Goal: Task Accomplishment & Management: Use online tool/utility

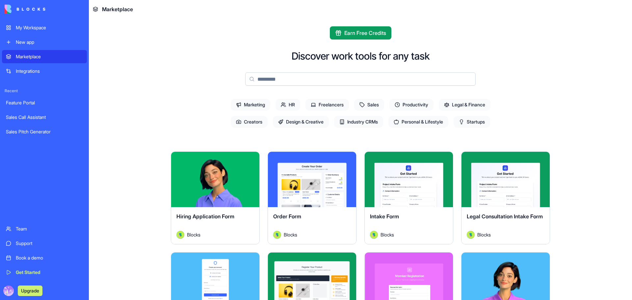
click at [32, 59] on div "Marketplace" at bounding box center [49, 56] width 67 height 7
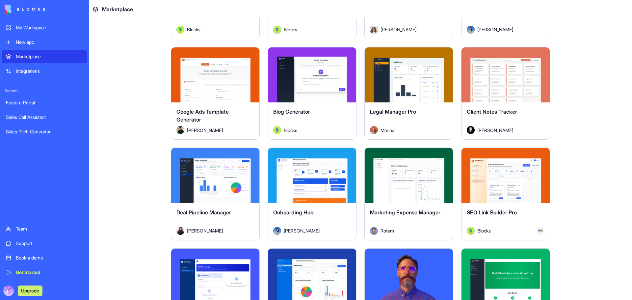
scroll to position [1844, 0]
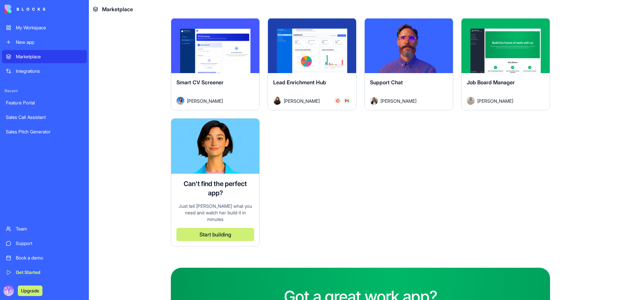
click at [232, 228] on button "Start building" at bounding box center [215, 234] width 78 height 13
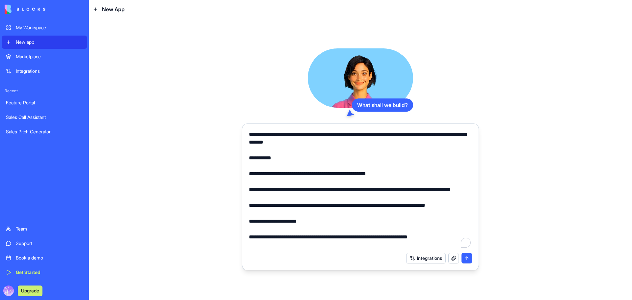
scroll to position [71, 0]
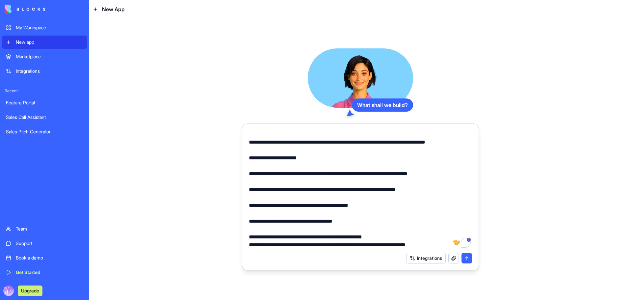
type textarea "**********"
click at [470, 259] on button "submit" at bounding box center [467, 258] width 11 height 11
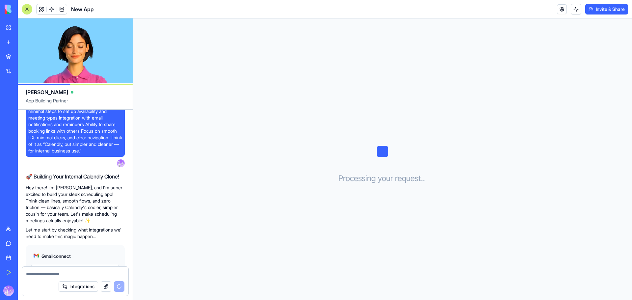
scroll to position [164, 0]
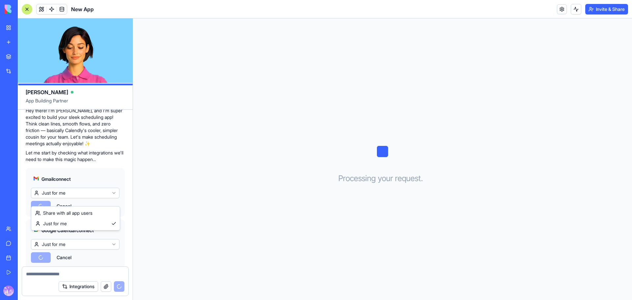
click at [111, 200] on html "My Workspace New app Marketplace Integrations Recent Sales Call Assistant Sales…" at bounding box center [316, 150] width 632 height 300
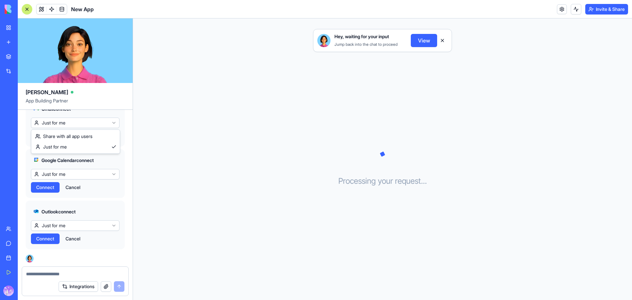
drag, startPoint x: 89, startPoint y: 144, endPoint x: 91, endPoint y: 137, distance: 7.0
click at [115, 124] on html "My Workspace New app Marketplace Integrations Recent Sales Call Assistant Sales…" at bounding box center [316, 150] width 632 height 300
click at [120, 159] on html "My Workspace New app Marketplace Integrations Recent Sales Call Assistant Sales…" at bounding box center [316, 150] width 632 height 300
click at [116, 176] on html "My Workspace New app Marketplace Integrations Recent Sales Call Assistant Sales…" at bounding box center [316, 150] width 632 height 300
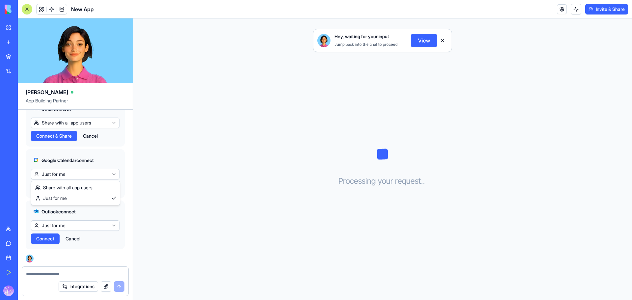
click at [121, 150] on html "My Workspace New app Marketplace Integrations Recent Sales Call Assistant Sales…" at bounding box center [316, 150] width 632 height 300
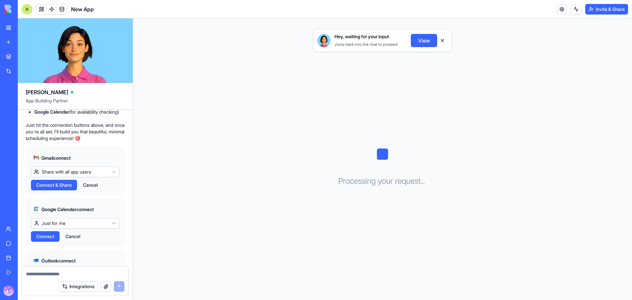
scroll to position [267, 0]
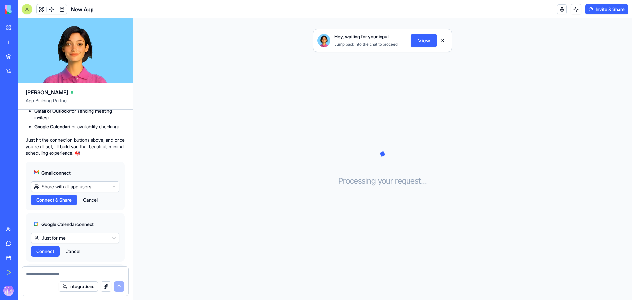
click at [115, 198] on html "My Workspace New app Marketplace Integrations Recent Sales Call Assistant Sales…" at bounding box center [316, 150] width 632 height 300
click at [90, 180] on html "My Workspace New app Marketplace Integrations Recent Sales Call Assistant Sales…" at bounding box center [316, 150] width 632 height 300
click at [54, 203] on span "Connect & Share" at bounding box center [54, 200] width 36 height 7
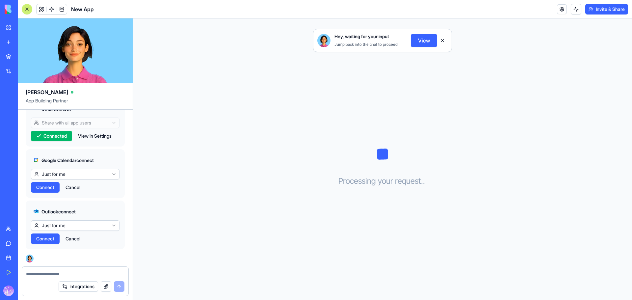
scroll to position [344, 0]
click at [80, 174] on html "My Workspace New app Marketplace Integrations Recent Sales Call Assistant Sales…" at bounding box center [316, 150] width 632 height 300
drag, startPoint x: 67, startPoint y: 188, endPoint x: 69, endPoint y: 195, distance: 6.6
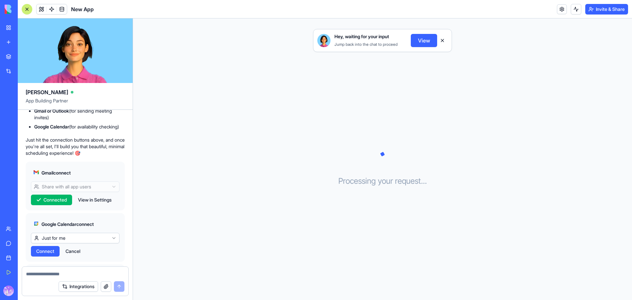
drag, startPoint x: 59, startPoint y: 214, endPoint x: 99, endPoint y: 210, distance: 39.7
click at [97, 205] on div "Connected View in Settings" at bounding box center [75, 200] width 89 height 11
click at [99, 205] on button "View in Settings" at bounding box center [95, 200] width 40 height 11
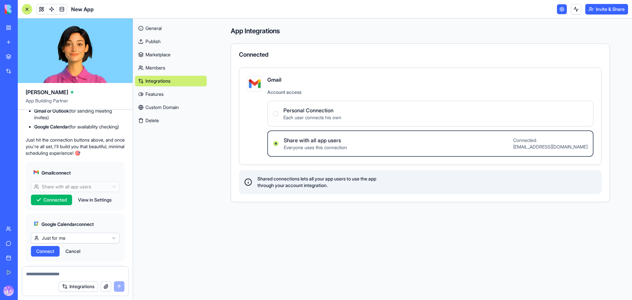
click at [95, 205] on div "Gmail connect Share with all app users Connected View in Settings" at bounding box center [75, 186] width 99 height 49
click at [276, 114] on Connection "Personal Connection Each user connects his own" at bounding box center [275, 113] width 5 height 5
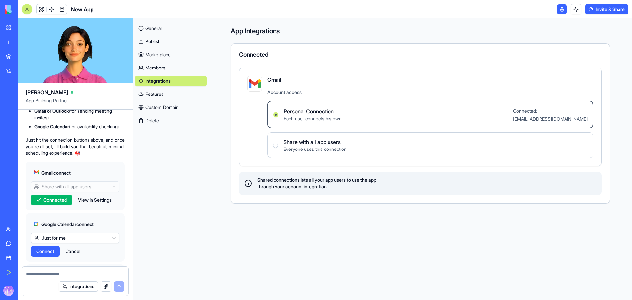
click at [58, 203] on span "Connected" at bounding box center [54, 200] width 23 height 7
click at [329, 119] on span "Each user connects his own" at bounding box center [313, 118] width 58 height 7
click at [279, 117] on Connection "Personal Connection Each user connects his own Connected: katemid80@gmail.com" at bounding box center [275, 114] width 5 height 5
click at [329, 119] on span "Each user connects his own" at bounding box center [313, 118] width 58 height 7
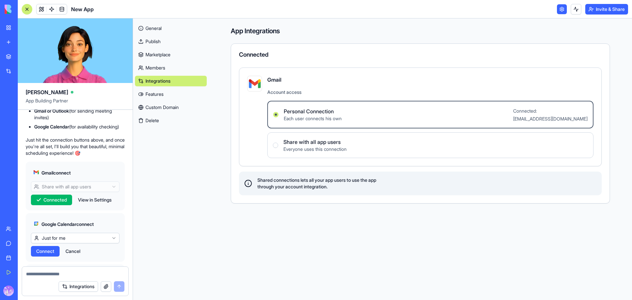
click at [279, 117] on Connection "Personal Connection Each user connects his own Connected: katemid80@gmail.com" at bounding box center [275, 114] width 5 height 5
click at [329, 120] on span "Each user connects his own" at bounding box center [313, 118] width 58 height 7
click at [279, 117] on Connection "Personal Connection Each user connects his own Connected: katemid80@gmail.com" at bounding box center [275, 114] width 5 height 5
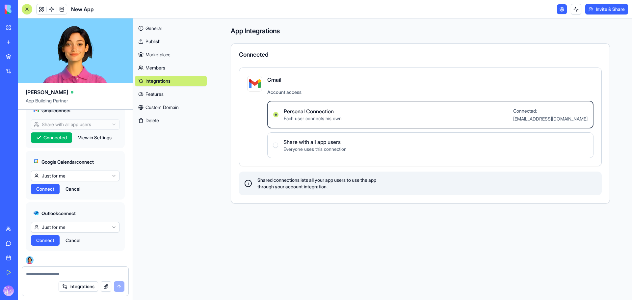
scroll to position [344, 0]
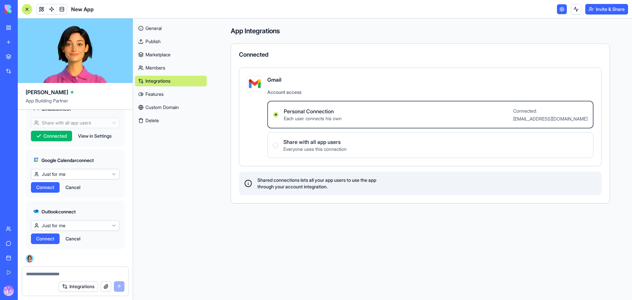
click at [43, 185] on span "Connect" at bounding box center [45, 187] width 18 height 7
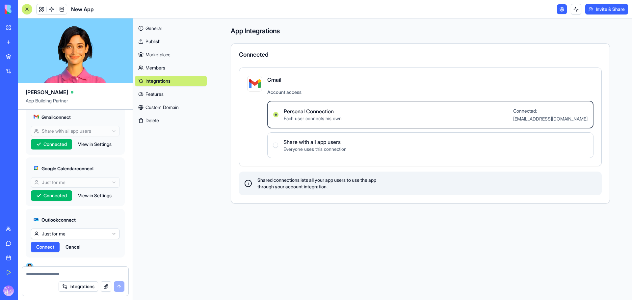
scroll to position [344, 0]
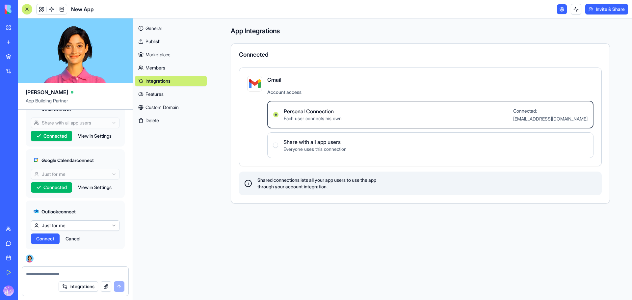
click at [55, 223] on html "My Workspace New app Marketplace Integrations Recent Sales Call Assistant Sales…" at bounding box center [316, 150] width 632 height 300
click at [93, 239] on button "Cancel" at bounding box center [90, 238] width 21 height 11
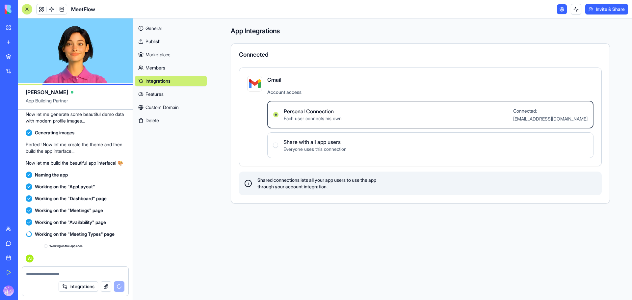
scroll to position [514, 0]
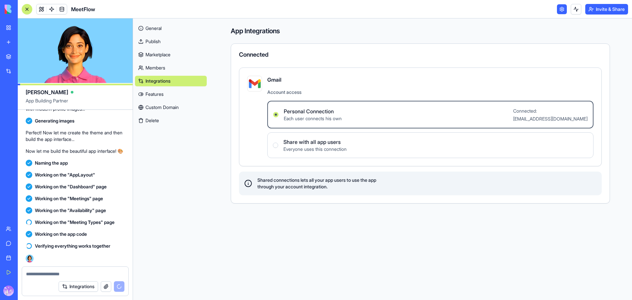
click at [150, 29] on link "General" at bounding box center [171, 28] width 72 height 11
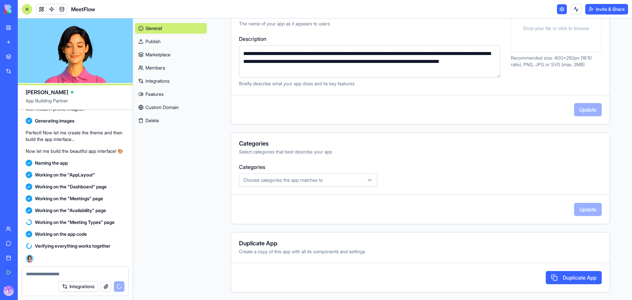
scroll to position [109, 0]
click at [164, 68] on link "Members" at bounding box center [171, 68] width 72 height 11
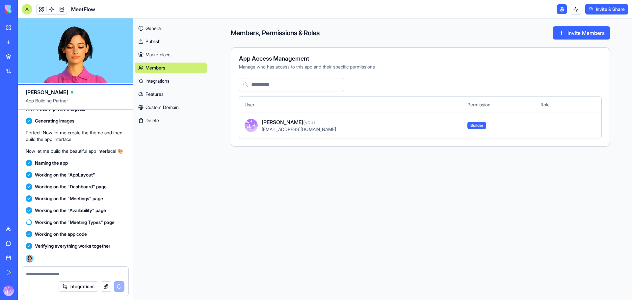
click at [155, 82] on link "Integrations" at bounding box center [171, 81] width 72 height 11
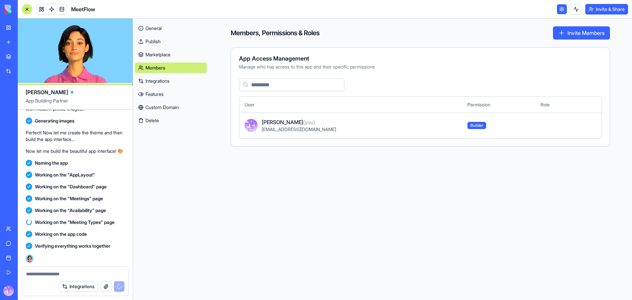
click at [161, 68] on link "Members" at bounding box center [171, 68] width 72 height 11
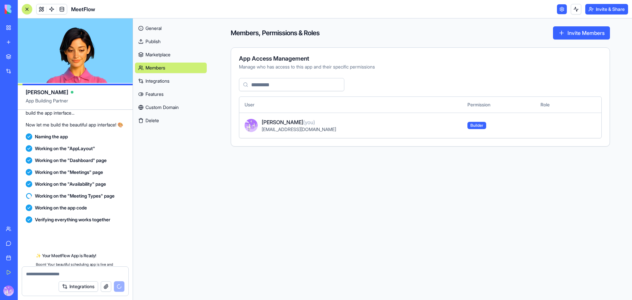
scroll to position [756, 0]
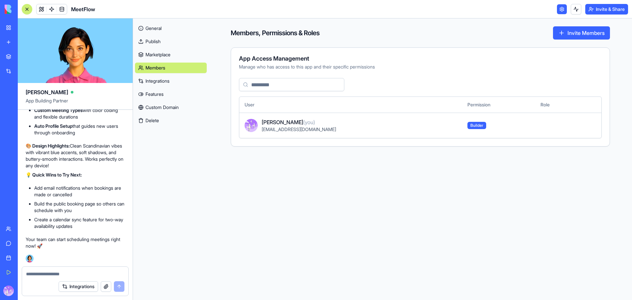
click at [154, 30] on link "General" at bounding box center [171, 28] width 72 height 11
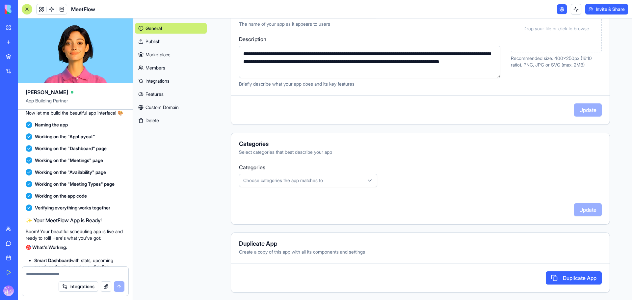
scroll to position [109, 0]
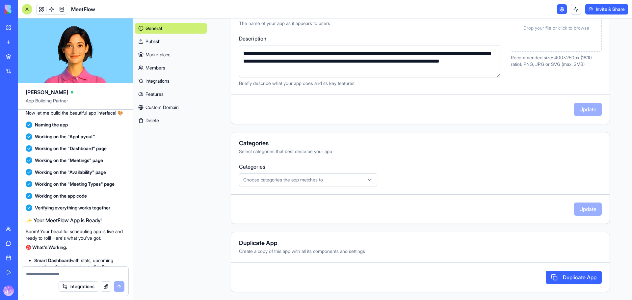
click at [163, 54] on link "Marketplace" at bounding box center [171, 54] width 72 height 11
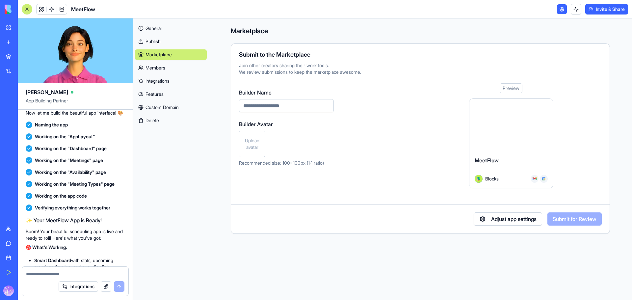
click at [154, 66] on link "Members" at bounding box center [171, 68] width 72 height 11
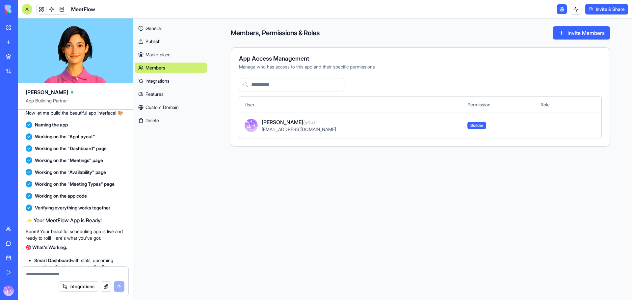
click at [167, 79] on link "Integrations" at bounding box center [171, 81] width 72 height 11
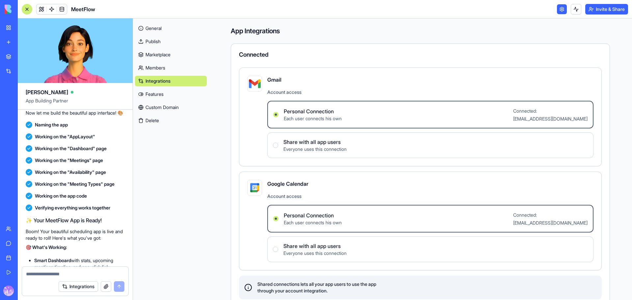
click at [157, 95] on link "Features" at bounding box center [171, 94] width 72 height 11
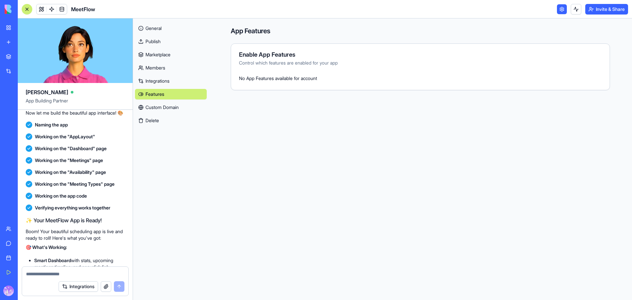
click at [164, 111] on link "Custom Domain" at bounding box center [171, 107] width 72 height 11
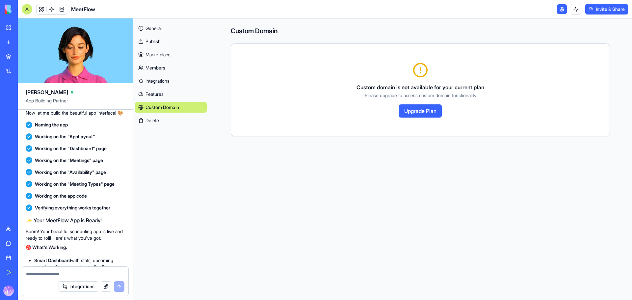
click at [156, 121] on button "Delete" at bounding box center [171, 120] width 72 height 11
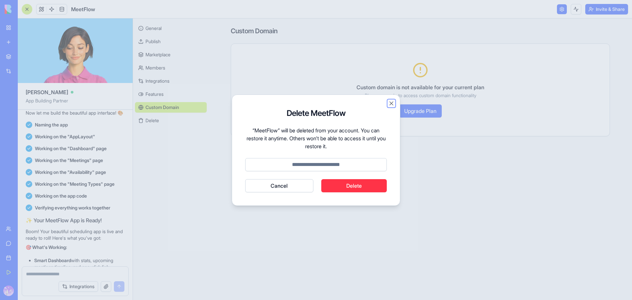
click at [393, 103] on button "Close" at bounding box center [391, 103] width 7 height 7
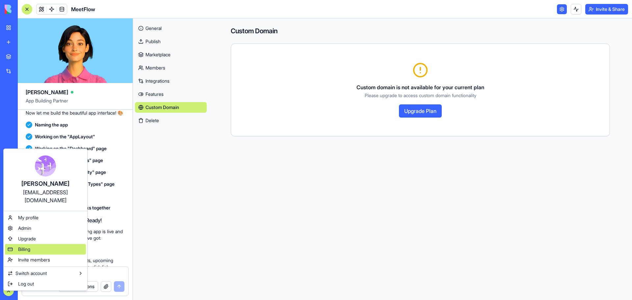
click at [32, 244] on div "Billing" at bounding box center [45, 249] width 81 height 11
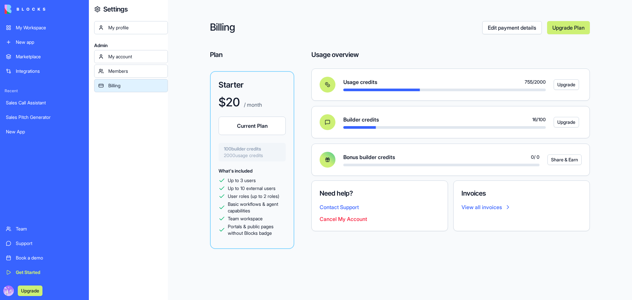
click at [132, 73] on div "Members" at bounding box center [135, 71] width 55 height 7
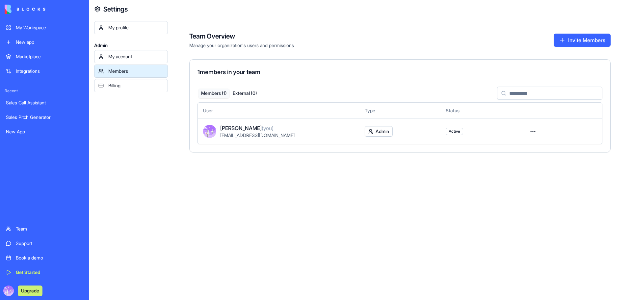
click at [127, 59] on div "My account" at bounding box center [135, 56] width 55 height 7
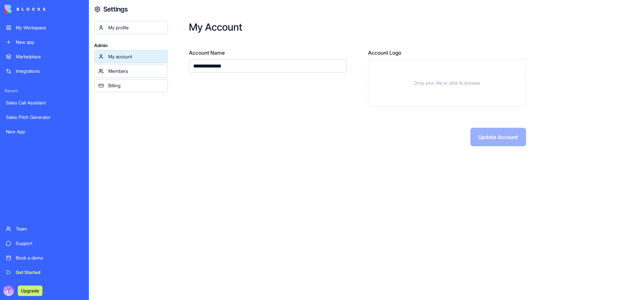
click at [128, 27] on div "My profile" at bounding box center [135, 27] width 55 height 7
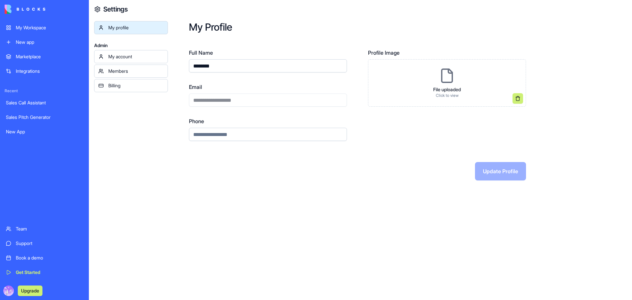
click at [37, 30] on div "My Workspace" at bounding box center [49, 27] width 67 height 7
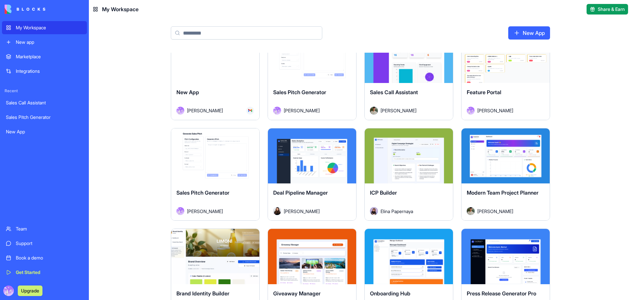
scroll to position [12, 0]
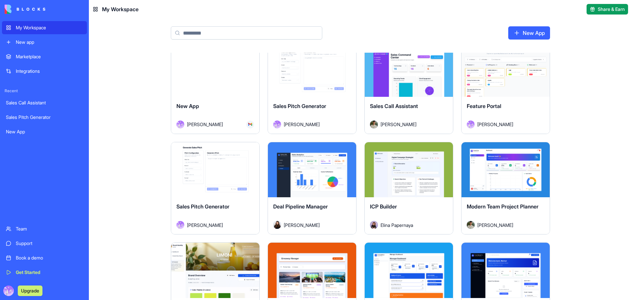
click at [225, 79] on div "Launch" at bounding box center [215, 68] width 88 height 55
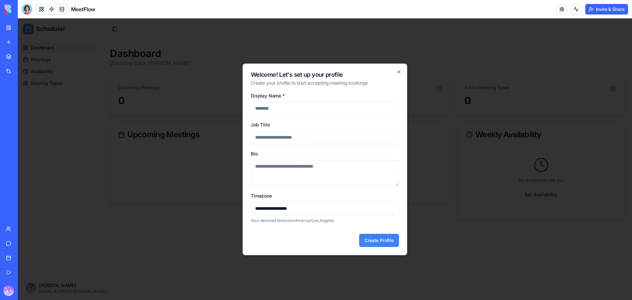
click at [313, 108] on input "Display Name *" at bounding box center [325, 108] width 148 height 13
click at [318, 109] on input "Display Name *" at bounding box center [325, 108] width 148 height 13
type input "*"
type input "*******"
click at [299, 140] on input "Job Title" at bounding box center [325, 137] width 148 height 13
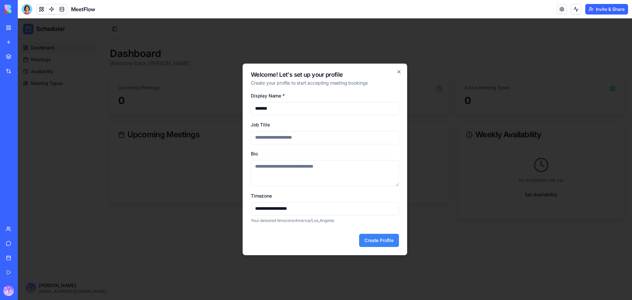
click at [304, 167] on textarea "Bio" at bounding box center [325, 173] width 148 height 26
click at [339, 213] on input "**********" at bounding box center [325, 208] width 148 height 13
click at [384, 236] on button "Create Profile" at bounding box center [379, 240] width 40 height 13
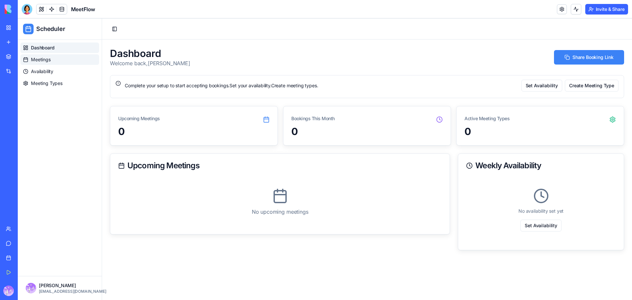
click at [46, 60] on span "Meetings" at bounding box center [41, 59] width 20 height 7
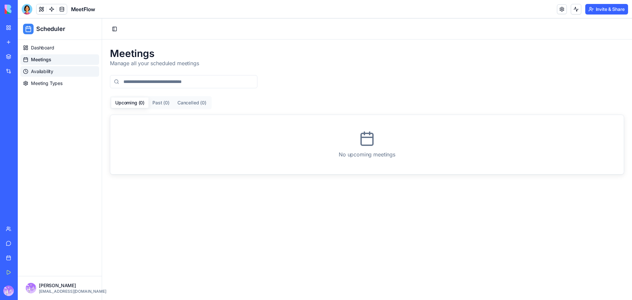
click at [50, 72] on span "Availability" at bounding box center [42, 71] width 22 height 7
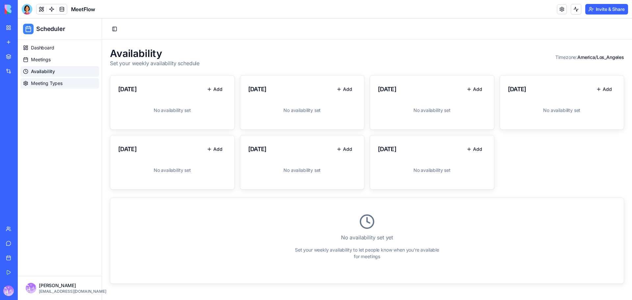
click at [51, 84] on span "Meeting Types" at bounding box center [47, 83] width 32 height 7
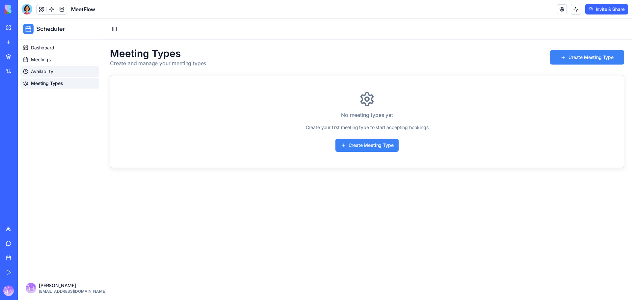
click at [50, 73] on span "Availability" at bounding box center [42, 71] width 22 height 7
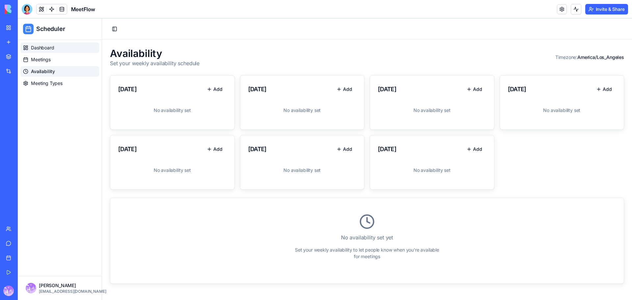
click at [53, 47] on span "Dashboard" at bounding box center [42, 47] width 23 height 7
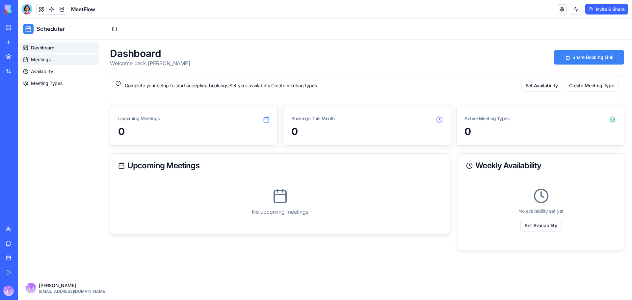
click at [44, 62] on span "Meetings" at bounding box center [41, 59] width 20 height 7
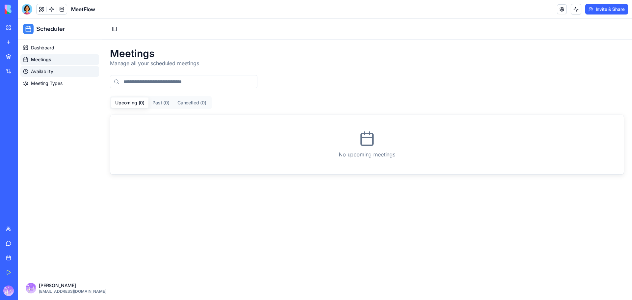
click at [44, 73] on span "Availability" at bounding box center [42, 71] width 22 height 7
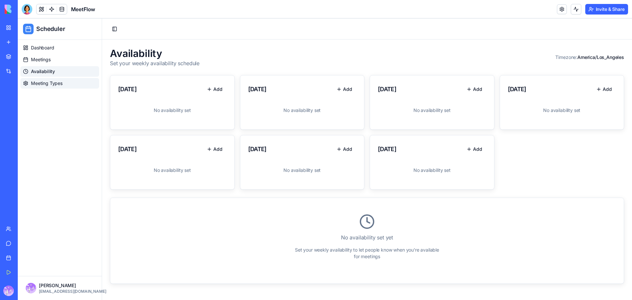
click at [45, 83] on span "Meeting Types" at bounding box center [47, 83] width 32 height 7
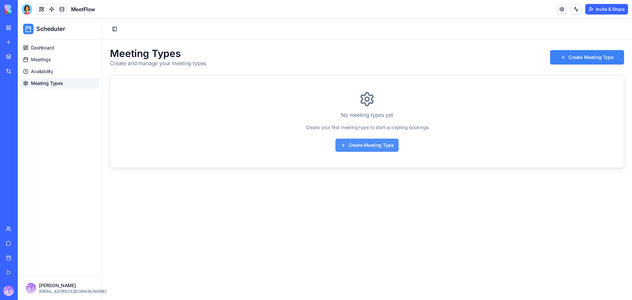
click at [376, 145] on button "Create Meeting Type" at bounding box center [368, 145] width 64 height 13
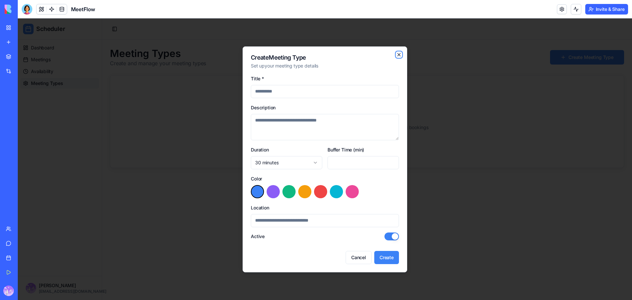
click at [398, 53] on icon "button" at bounding box center [398, 54] width 5 height 5
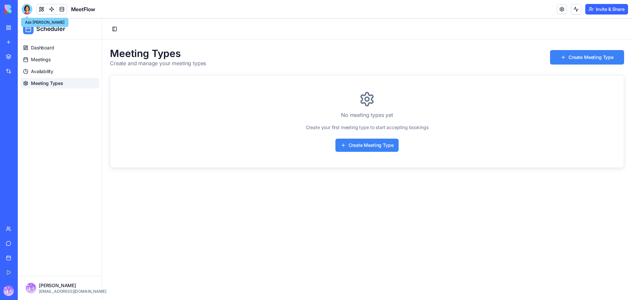
click at [25, 10] on div at bounding box center [27, 9] width 11 height 11
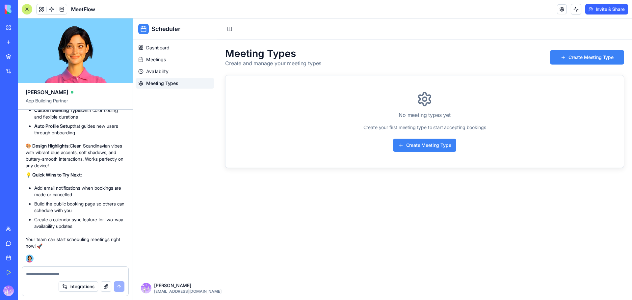
click at [68, 269] on div at bounding box center [75, 272] width 106 height 11
click at [63, 271] on textarea at bounding box center [75, 274] width 98 height 7
type textarea "*"
drag, startPoint x: 59, startPoint y: 272, endPoint x: -15, endPoint y: 260, distance: 74.7
click at [0, 260] on html "My Workspace New app Marketplace Integrations Recent Sales Call Assistant Sales…" at bounding box center [316, 150] width 632 height 300
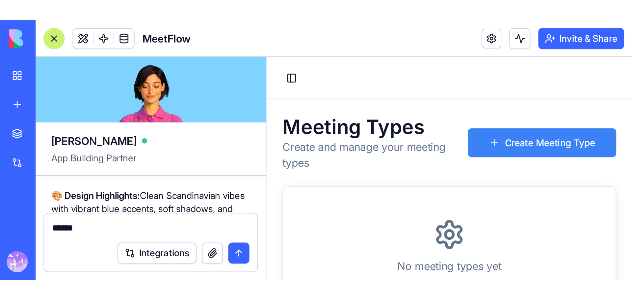
scroll to position [756, 0]
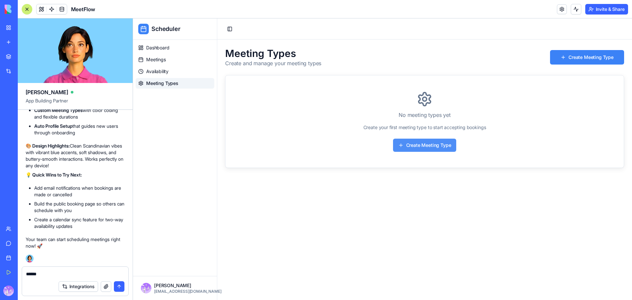
click at [427, 146] on button "Create Meeting Type" at bounding box center [425, 145] width 64 height 13
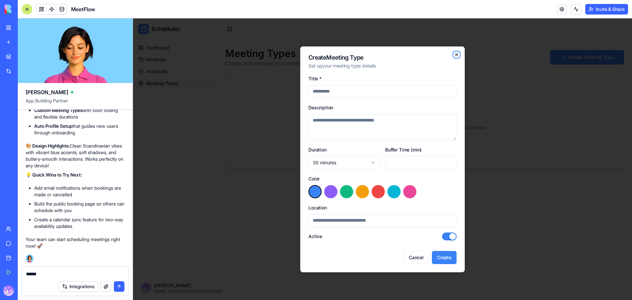
click at [456, 54] on icon "button" at bounding box center [456, 54] width 3 height 3
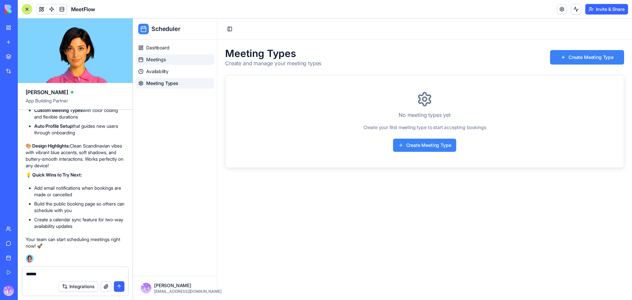
click at [160, 61] on span "Meetings" at bounding box center [156, 59] width 20 height 7
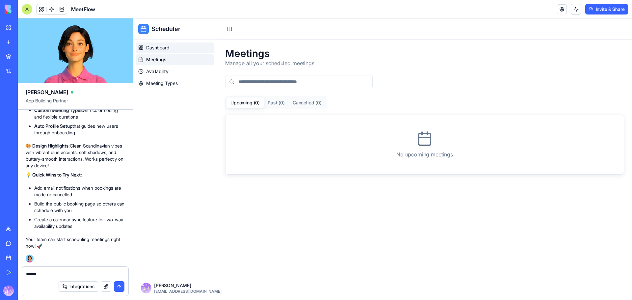
click at [165, 50] on span "Dashboard" at bounding box center [157, 47] width 23 height 7
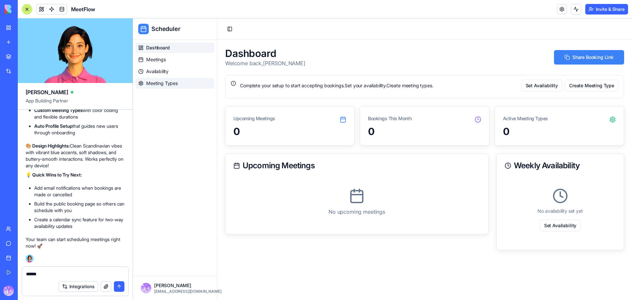
click at [171, 83] on span "Meeting Types" at bounding box center [162, 83] width 32 height 7
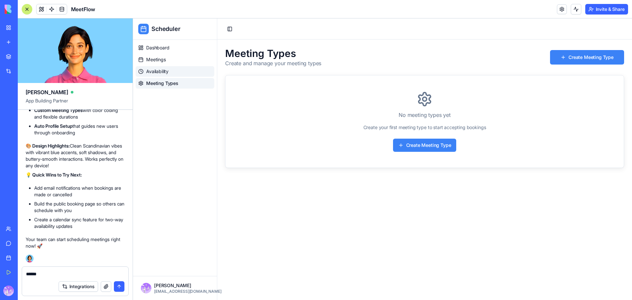
click at [158, 71] on span "Availability" at bounding box center [157, 71] width 22 height 7
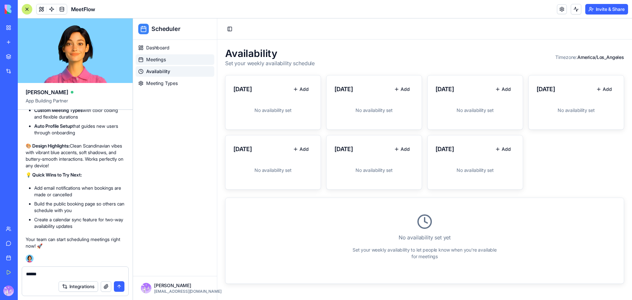
click at [157, 61] on span "Meetings" at bounding box center [156, 59] width 20 height 7
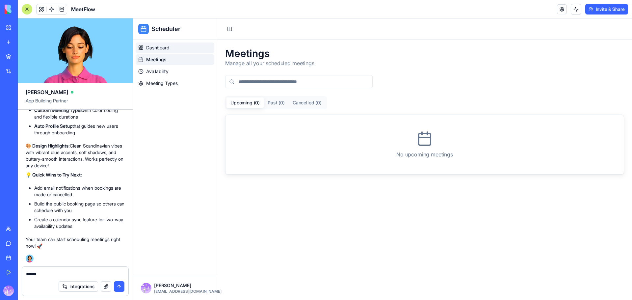
click at [160, 47] on span "Dashboard" at bounding box center [157, 47] width 23 height 7
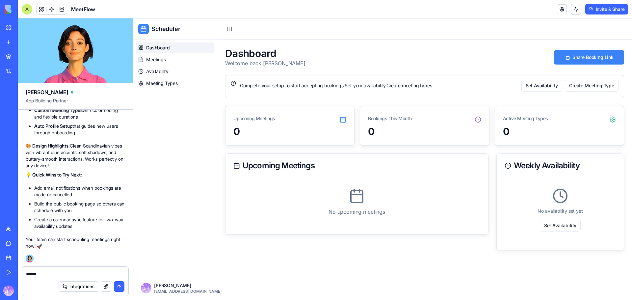
click at [54, 272] on textarea "*****" at bounding box center [75, 274] width 98 height 7
drag, startPoint x: 54, startPoint y: 272, endPoint x: 2, endPoint y: 270, distance: 52.1
click at [2, 270] on div "My Workspace New app Marketplace Integrations Recent Sales Call Assistant Sales…" at bounding box center [316, 150] width 632 height 300
paste textarea "**********"
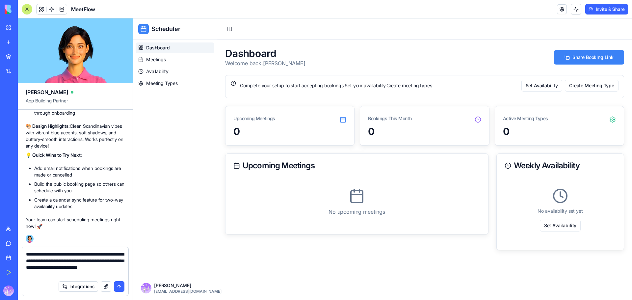
type textarea "**********"
click at [120, 288] on button "submit" at bounding box center [119, 286] width 11 height 11
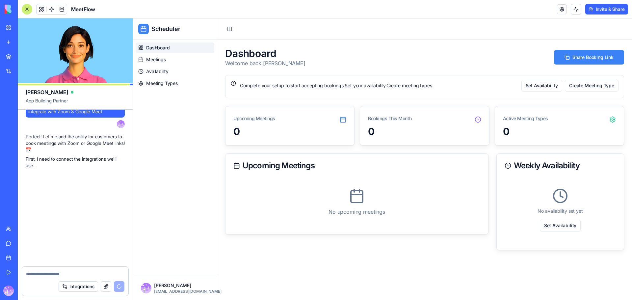
scroll to position [1063, 0]
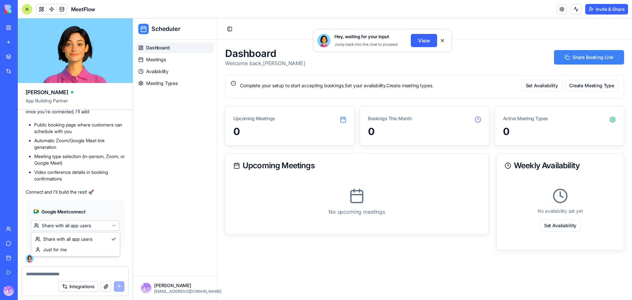
click at [106, 223] on html "My Workspace New app Marketplace Integrations Recent Sales Call Assistant Sales…" at bounding box center [316, 150] width 632 height 300
click at [86, 262] on html "My Workspace New app Marketplace Integrations Recent Sales Call Assistant Sales…" at bounding box center [316, 150] width 632 height 300
click at [59, 242] on button "Connect & Share" at bounding box center [54, 238] width 46 height 11
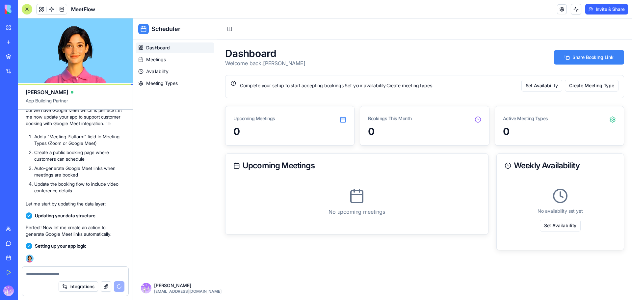
scroll to position [1292, 0]
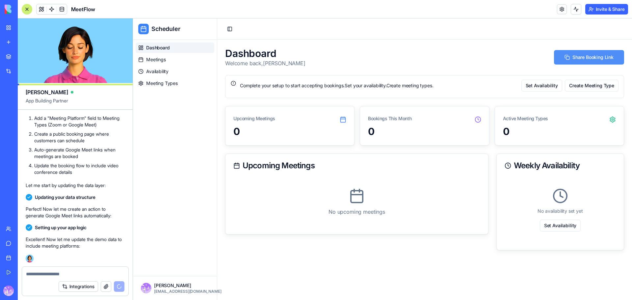
click at [609, 58] on button "Share Booking Link" at bounding box center [589, 57] width 70 height 14
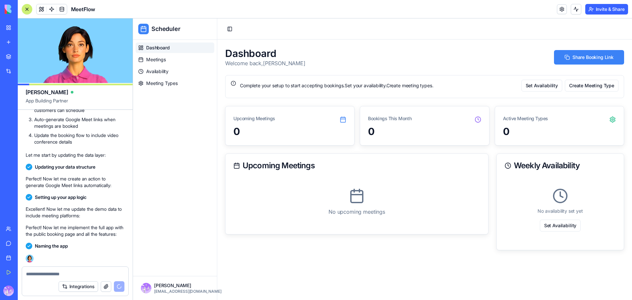
scroll to position [1400, 0]
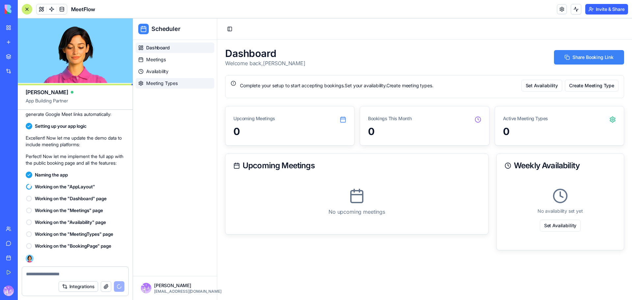
click at [175, 86] on span "Meeting Types" at bounding box center [162, 83] width 32 height 7
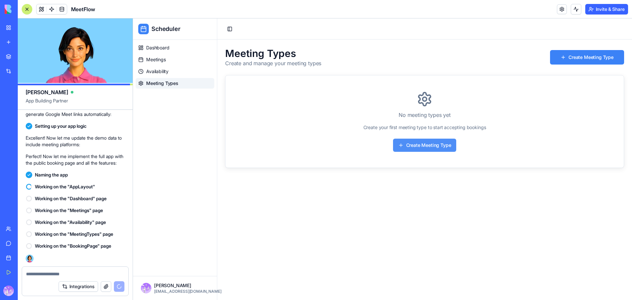
click at [430, 147] on button "Create Meeting Type" at bounding box center [425, 145] width 64 height 13
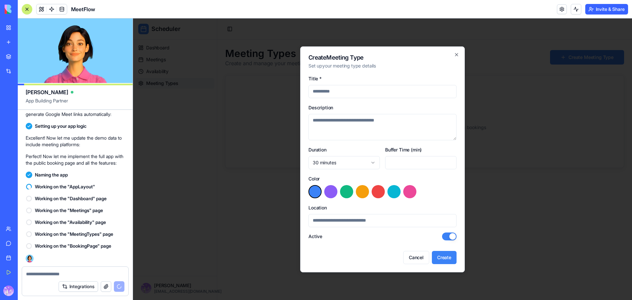
click at [346, 93] on input "Title *" at bounding box center [383, 91] width 148 height 13
click at [352, 128] on textarea "Description" at bounding box center [383, 127] width 148 height 26
click at [326, 89] on input "Title *" at bounding box center [383, 91] width 148 height 13
type input "*******"
click at [335, 121] on textarea "Description" at bounding box center [383, 127] width 148 height 26
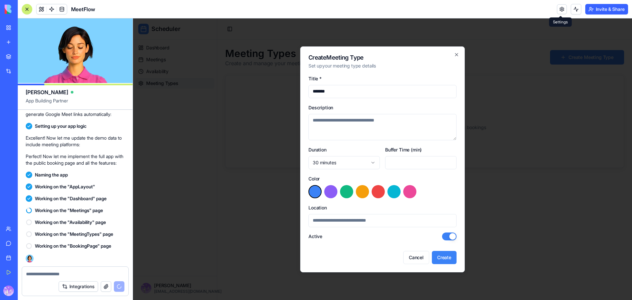
click at [349, 123] on textarea "Description" at bounding box center [383, 127] width 148 height 26
paste textarea "**********"
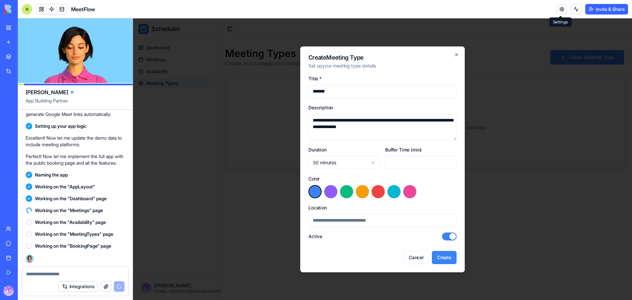
drag, startPoint x: 389, startPoint y: 127, endPoint x: 339, endPoint y: 129, distance: 50.4
click at [339, 129] on textarea "**********" at bounding box center [383, 127] width 148 height 26
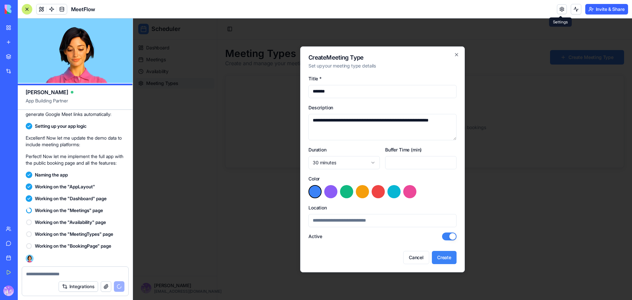
type textarea "**********"
click at [344, 194] on button "button" at bounding box center [346, 191] width 13 height 13
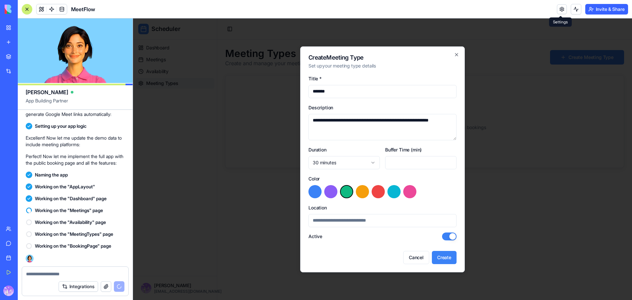
click at [318, 193] on button "button" at bounding box center [315, 191] width 13 height 13
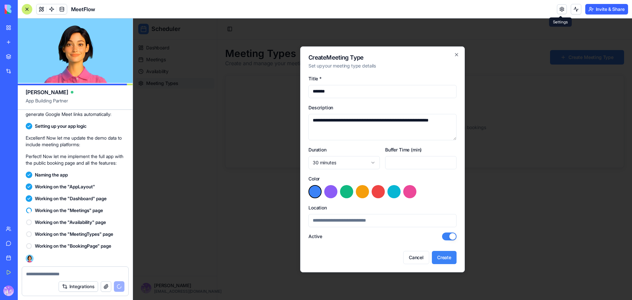
click at [343, 190] on button "button" at bounding box center [346, 191] width 13 height 13
click at [388, 219] on input "Location" at bounding box center [383, 220] width 148 height 13
click at [447, 255] on button "Create" at bounding box center [444, 257] width 25 height 13
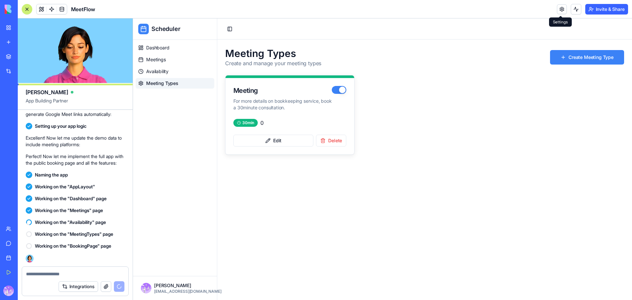
click at [281, 101] on p "For more details on bookkeeping service, book a 30minute consultation." at bounding box center [282, 104] width 98 height 13
click at [168, 59] on link "Meetings" at bounding box center [175, 59] width 79 height 11
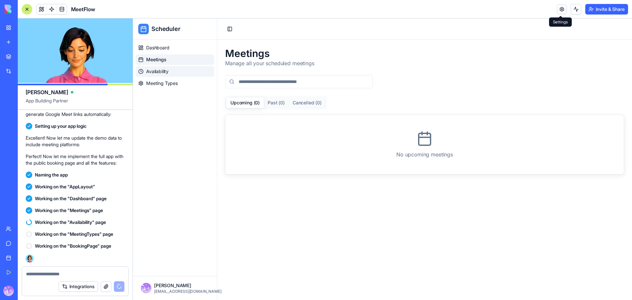
click at [160, 72] on span "Availability" at bounding box center [157, 71] width 22 height 7
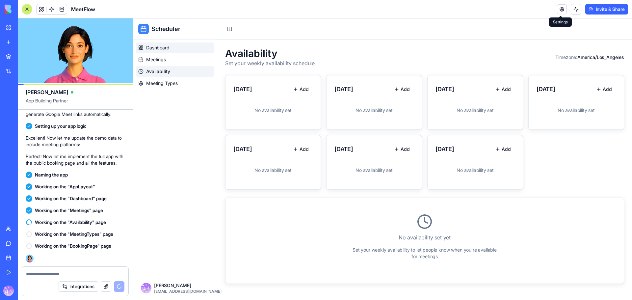
click at [161, 48] on span "Dashboard" at bounding box center [157, 47] width 23 height 7
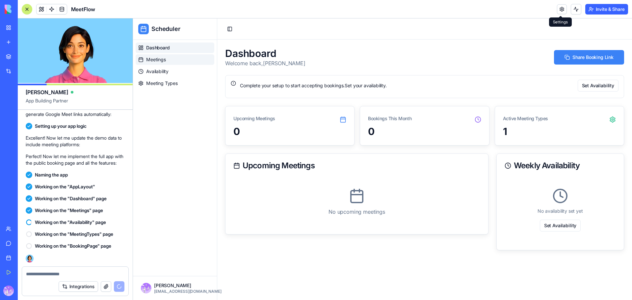
click at [166, 58] on span "Meetings" at bounding box center [156, 59] width 20 height 7
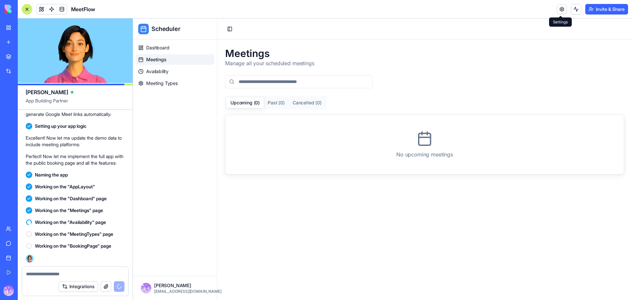
click at [277, 84] on input at bounding box center [299, 81] width 148 height 13
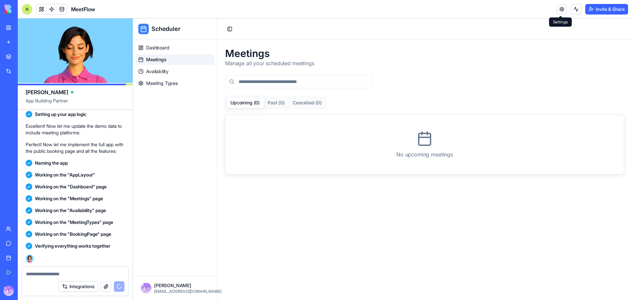
scroll to position [1766, 0]
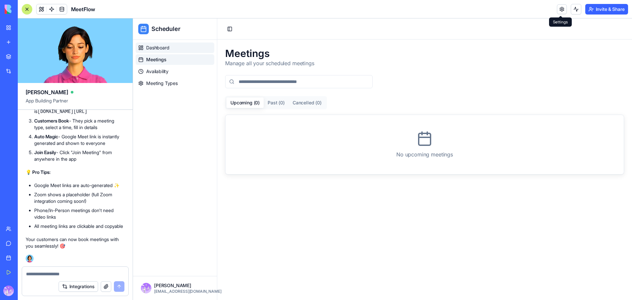
click at [162, 47] on span "Dashboard" at bounding box center [157, 47] width 23 height 7
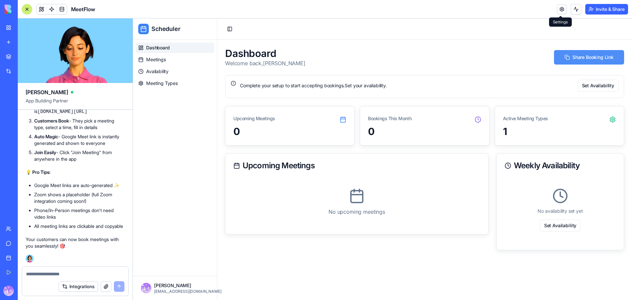
click at [588, 59] on button "Share Booking Link" at bounding box center [589, 57] width 70 height 14
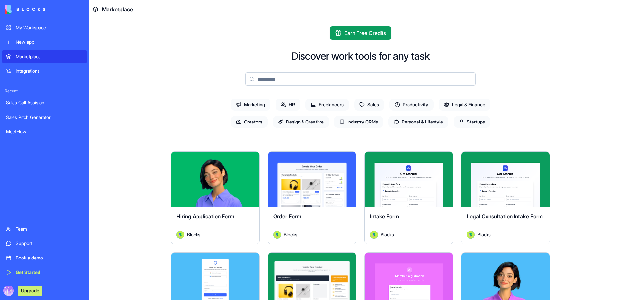
click at [21, 44] on div "New app" at bounding box center [49, 42] width 67 height 7
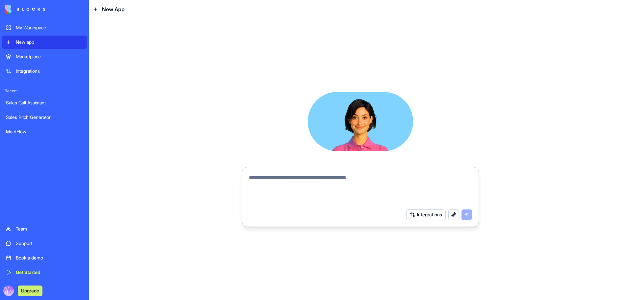
click at [26, 68] on link "Integrations" at bounding box center [44, 71] width 85 height 13
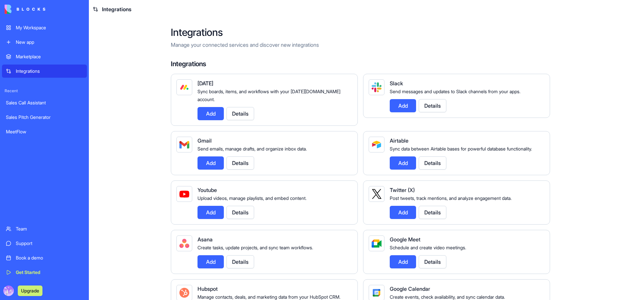
click at [10, 69] on link "Integrations" at bounding box center [44, 71] width 85 height 13
click at [29, 56] on div "Marketplace" at bounding box center [49, 56] width 67 height 7
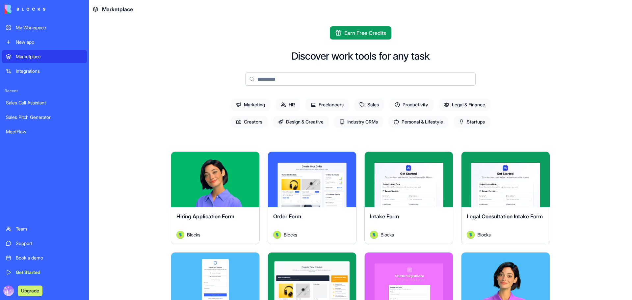
click at [34, 28] on div "My Workspace" at bounding box center [49, 27] width 67 height 7
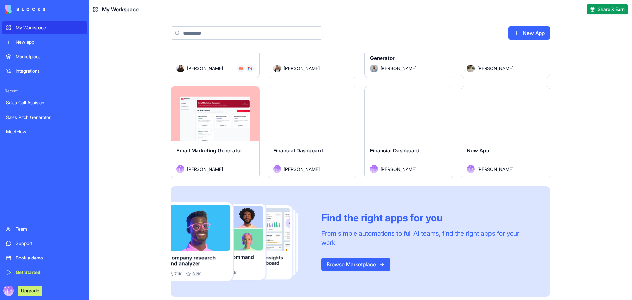
scroll to position [473, 0]
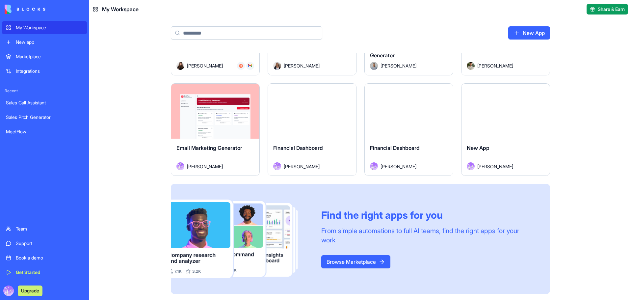
click at [314, 131] on div "Launch" at bounding box center [312, 111] width 88 height 55
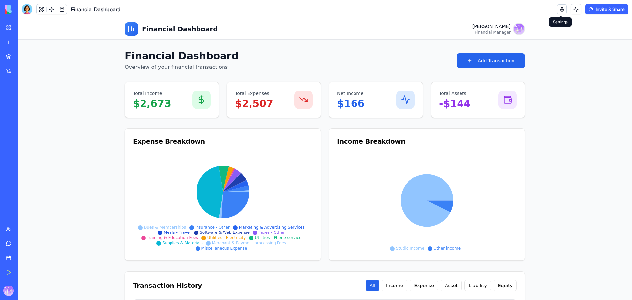
click at [559, 8] on link at bounding box center [562, 9] width 10 height 10
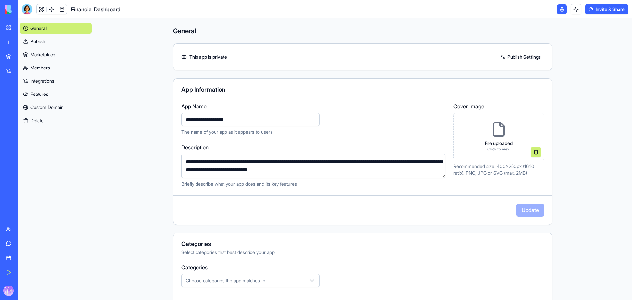
click at [46, 44] on link "Publish" at bounding box center [56, 41] width 72 height 11
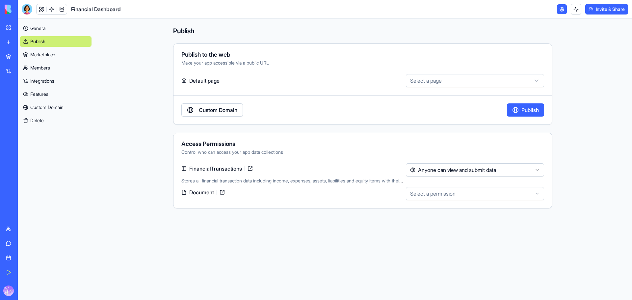
click at [53, 53] on link "Marketplace" at bounding box center [56, 54] width 72 height 11
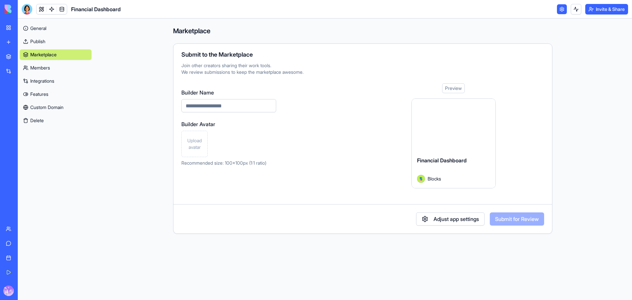
click at [59, 44] on link "Publish" at bounding box center [56, 41] width 72 height 11
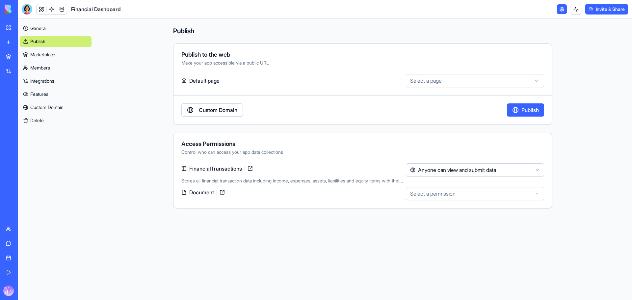
click at [205, 111] on link "Custom Domain" at bounding box center [212, 109] width 62 height 13
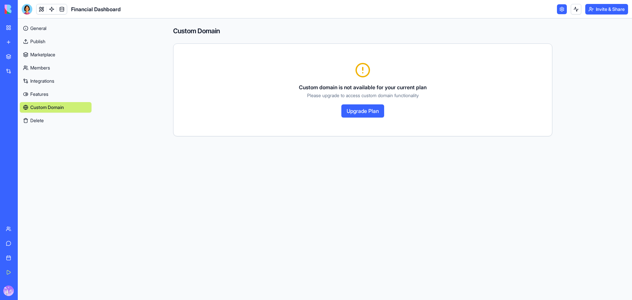
click at [350, 111] on button "Upgrade Plan" at bounding box center [362, 110] width 43 height 13
click at [37, 29] on link "General" at bounding box center [56, 28] width 72 height 11
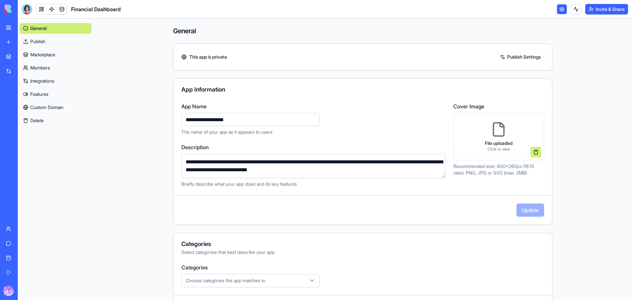
click at [5, 29] on link "My Workspace" at bounding box center [15, 27] width 26 height 13
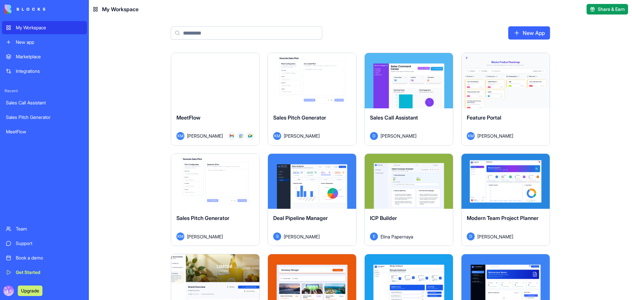
click at [41, 33] on link "My Workspace" at bounding box center [44, 27] width 85 height 13
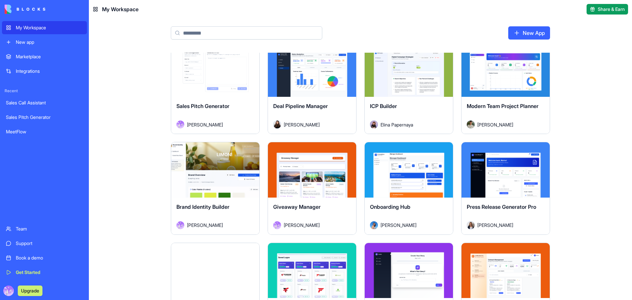
scroll to position [154, 0]
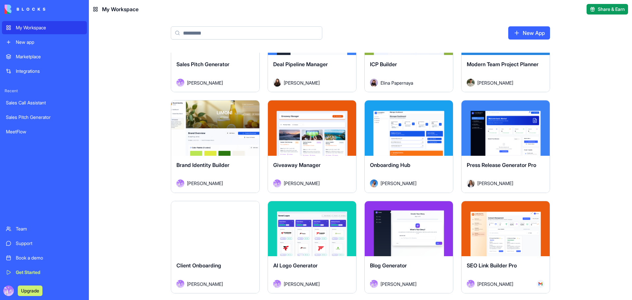
click at [36, 55] on div "Marketplace" at bounding box center [49, 56] width 67 height 7
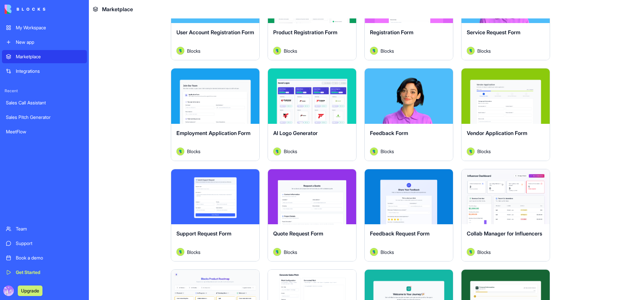
scroll to position [307, 0]
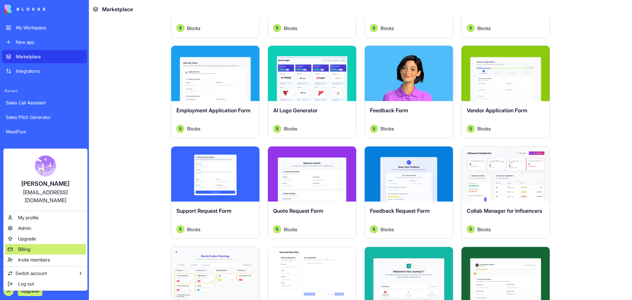
click at [34, 244] on div "Billing" at bounding box center [45, 249] width 81 height 11
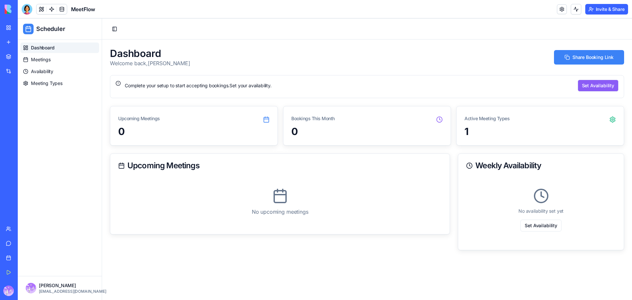
click at [602, 89] on button "Set Availability" at bounding box center [598, 86] width 41 height 12
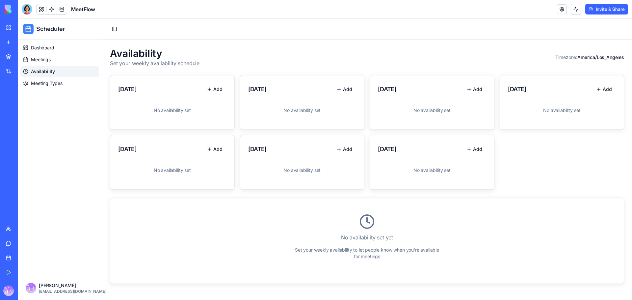
click at [599, 58] on span "America/Los_Angeles" at bounding box center [601, 57] width 47 height 6
click at [45, 61] on span "Meetings" at bounding box center [41, 59] width 20 height 7
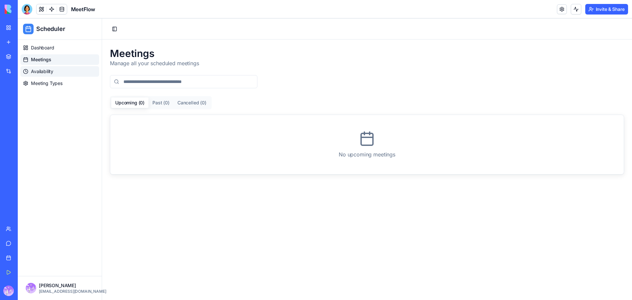
click at [48, 72] on span "Availability" at bounding box center [42, 71] width 22 height 7
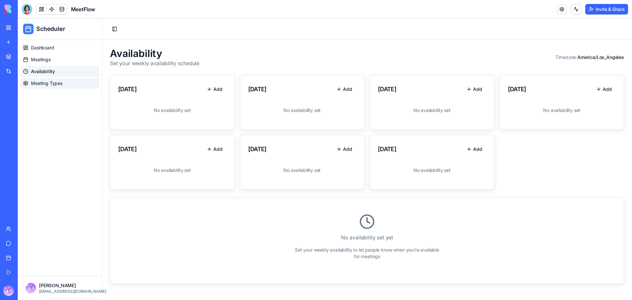
click at [45, 84] on span "Meeting Types" at bounding box center [47, 83] width 32 height 7
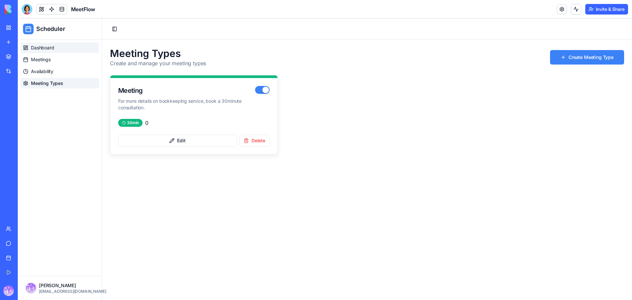
click at [46, 49] on span "Dashboard" at bounding box center [42, 47] width 23 height 7
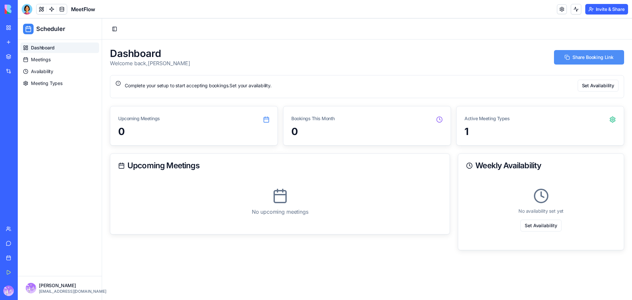
click at [592, 58] on button "Share Booking Link" at bounding box center [589, 57] width 70 height 14
click at [600, 80] on button "Set Availability" at bounding box center [598, 86] width 41 height 12
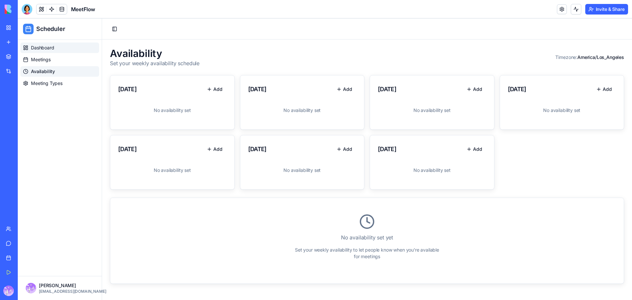
click at [50, 46] on span "Dashboard" at bounding box center [42, 47] width 23 height 7
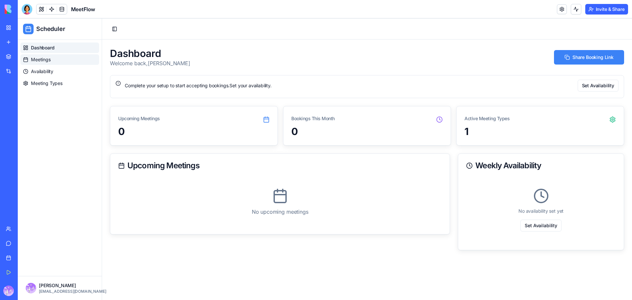
click at [51, 62] on link "Meetings" at bounding box center [59, 59] width 79 height 11
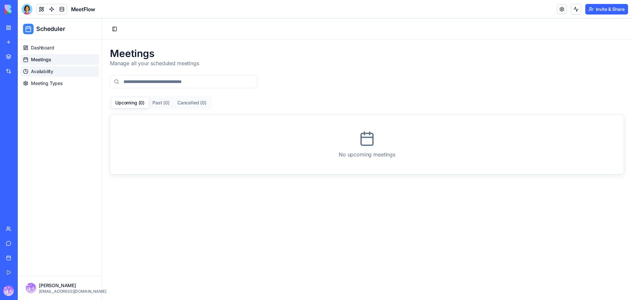
click at [49, 71] on span "Availability" at bounding box center [42, 71] width 22 height 7
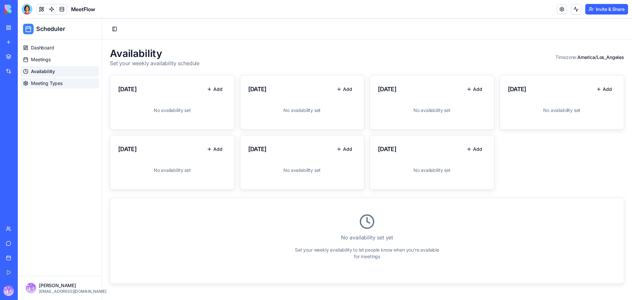
click at [57, 83] on span "Meeting Types" at bounding box center [47, 83] width 32 height 7
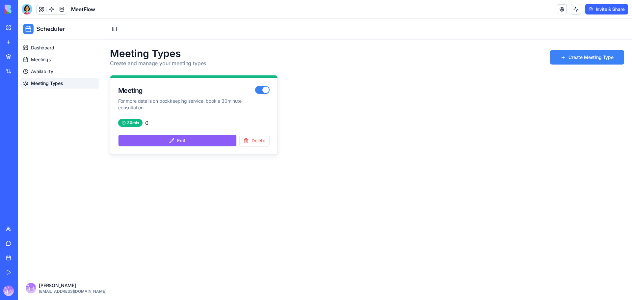
click at [186, 141] on button "Edit" at bounding box center [177, 141] width 119 height 12
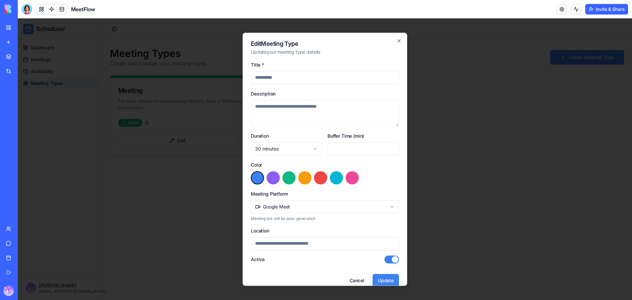
type input "*******"
type textarea "**********"
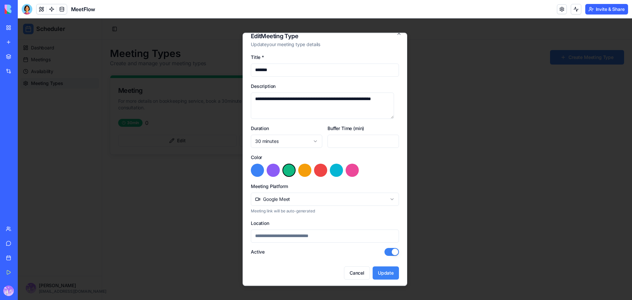
scroll to position [9, 0]
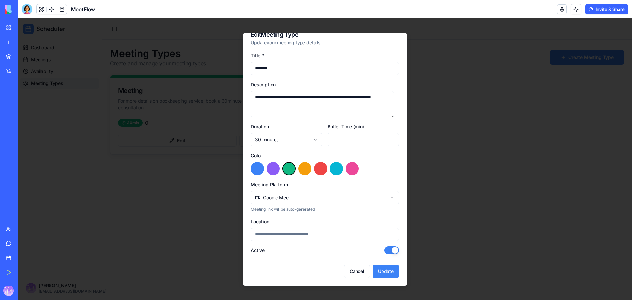
drag, startPoint x: 357, startPoint y: 270, endPoint x: 336, endPoint y: 202, distance: 70.9
click at [336, 202] on form "**********" at bounding box center [325, 164] width 148 height 227
click at [334, 197] on body "**********" at bounding box center [325, 159] width 614 height 282
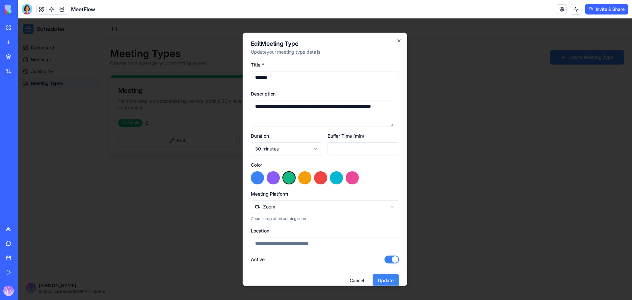
click at [312, 244] on input "Location" at bounding box center [325, 243] width 148 height 13
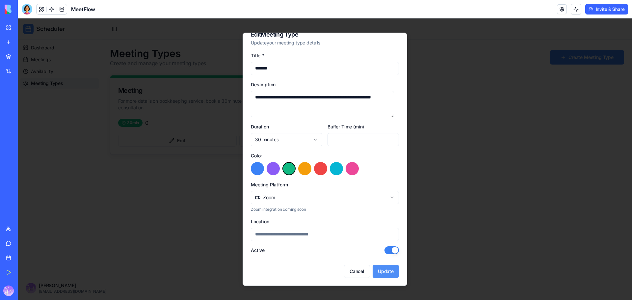
click at [383, 272] on button "Update" at bounding box center [386, 271] width 26 height 13
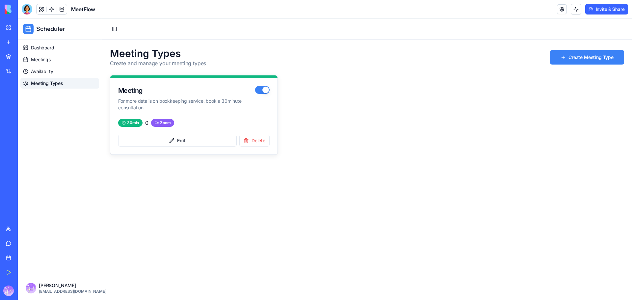
click at [132, 125] on div "30 min" at bounding box center [130, 123] width 24 height 8
click at [197, 105] on p "For more details on bookkeeping service, book a 30minute consultation." at bounding box center [186, 104] width 137 height 13
drag, startPoint x: 197, startPoint y: 104, endPoint x: 149, endPoint y: 194, distance: 101.5
click at [153, 186] on main "Meeting Types Create and manage your meeting types Create Meeting Type Meeting …" at bounding box center [367, 170] width 530 height 260
click at [168, 34] on header "Toggle Sidebar" at bounding box center [367, 28] width 530 height 21
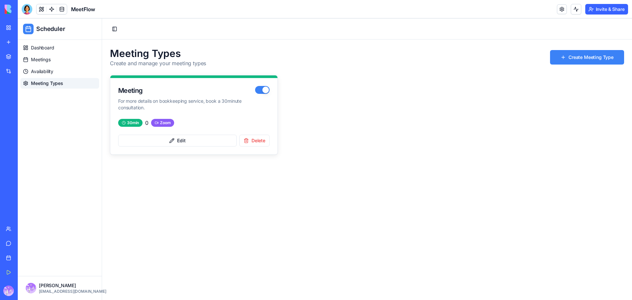
drag, startPoint x: 31, startPoint y: 12, endPoint x: 22, endPoint y: 8, distance: 9.3
click at [30, 11] on div at bounding box center [27, 9] width 11 height 11
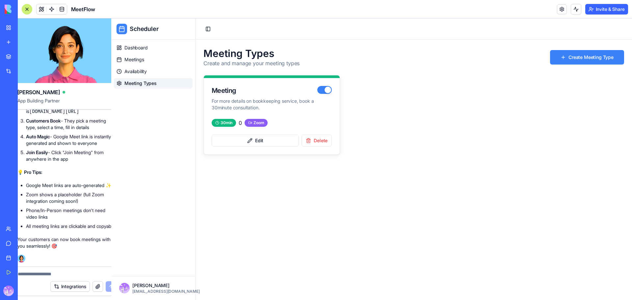
click at [24, 7] on button at bounding box center [27, 9] width 11 height 11
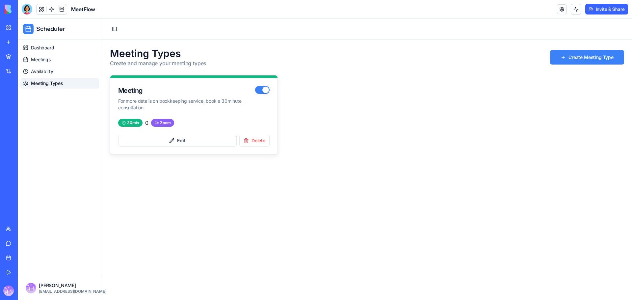
click at [24, 7] on div at bounding box center [27, 9] width 11 height 11
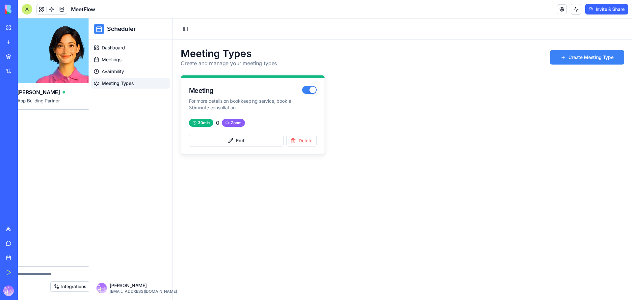
scroll to position [0, 0]
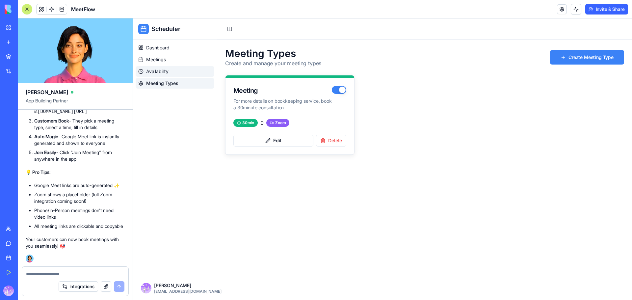
click at [168, 71] on span "Availability" at bounding box center [157, 71] width 22 height 7
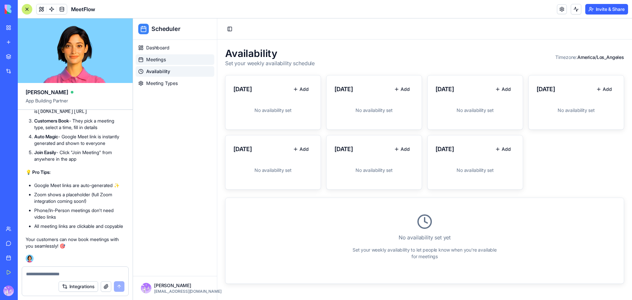
click at [165, 61] on span "Meetings" at bounding box center [156, 59] width 20 height 7
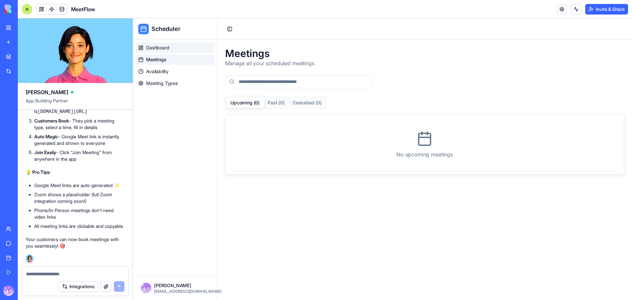
click at [162, 46] on span "Dashboard" at bounding box center [157, 47] width 23 height 7
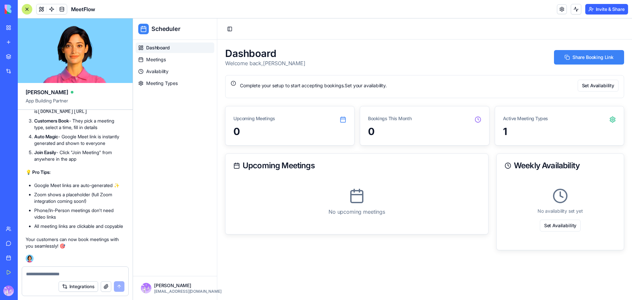
click at [35, 269] on div at bounding box center [75, 272] width 106 height 11
click at [62, 271] on textarea at bounding box center [75, 274] width 98 height 7
drag, startPoint x: 44, startPoint y: 272, endPoint x: 23, endPoint y: 272, distance: 21.4
click at [22, 272] on div "******" at bounding box center [75, 272] width 106 height 11
paste textarea "**********"
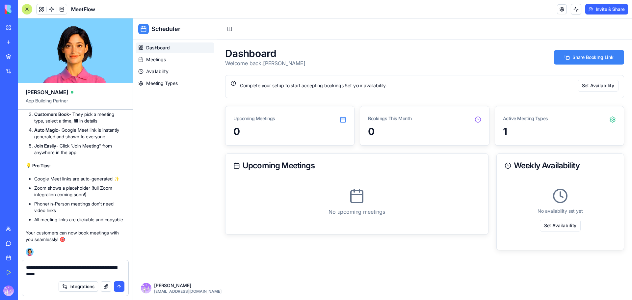
click at [62, 272] on textarea "**********" at bounding box center [75, 270] width 98 height 13
click at [64, 271] on textarea "**********" at bounding box center [75, 270] width 98 height 13
click at [86, 276] on textarea "**********" at bounding box center [75, 270] width 98 height 13
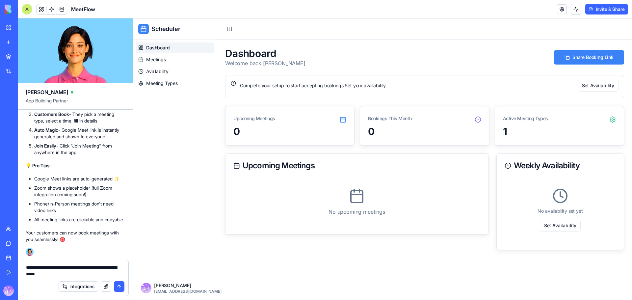
drag, startPoint x: 89, startPoint y: 276, endPoint x: 9, endPoint y: 265, distance: 80.7
click at [9, 265] on div "My Workspace New app Marketplace Integrations Recent Sales Call Assistant Sales…" at bounding box center [316, 150] width 632 height 300
paste textarea
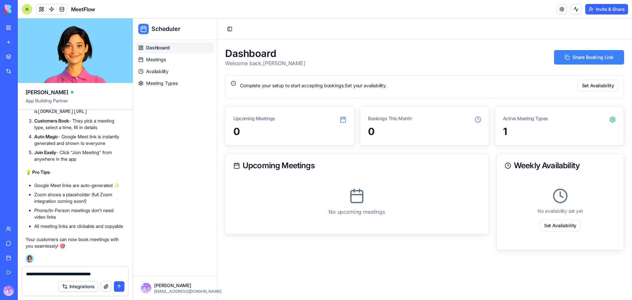
type textarea "**********"
click at [118, 290] on button "submit" at bounding box center [119, 286] width 11 height 11
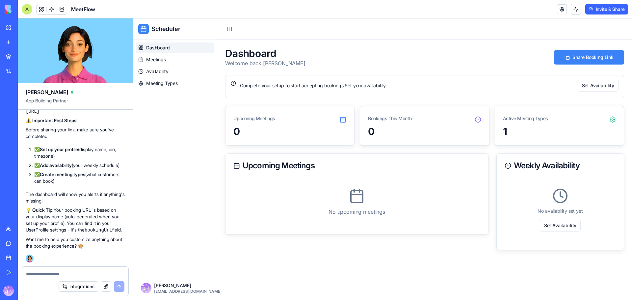
scroll to position [1958, 0]
click at [589, 59] on button "Share Booking Link" at bounding box center [589, 57] width 70 height 14
click at [579, 55] on button "Share Booking Link" at bounding box center [589, 57] width 70 height 14
drag, startPoint x: 47, startPoint y: 272, endPoint x: 50, endPoint y: 272, distance: 3.6
click at [47, 272] on textarea at bounding box center [75, 274] width 98 height 7
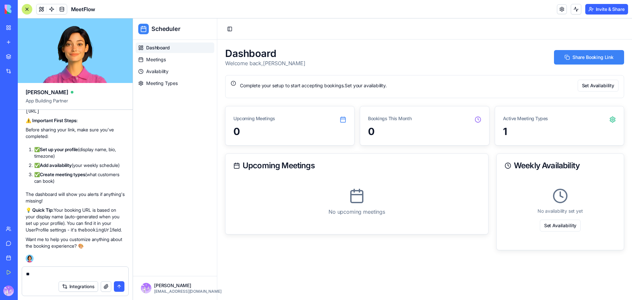
type textarea "*"
type textarea "**********"
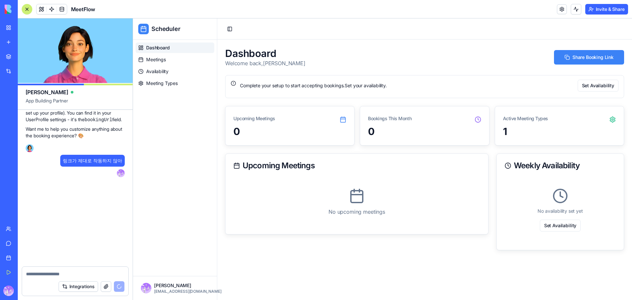
scroll to position [2311, 0]
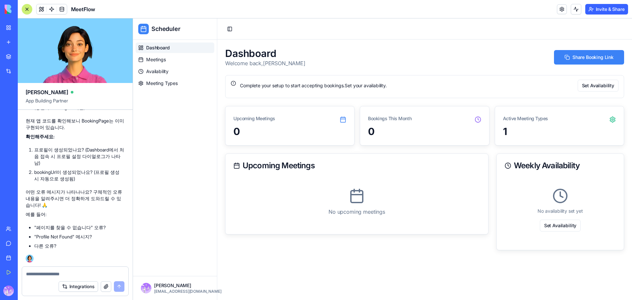
click at [49, 277] on textarea at bounding box center [75, 274] width 98 height 7
paste textarea "**********"
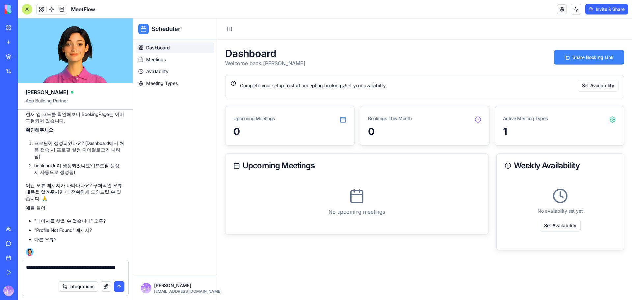
type textarea "**********"
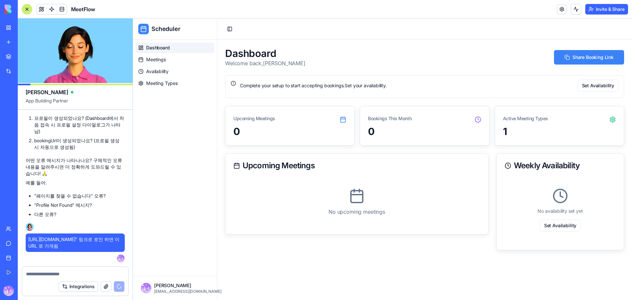
scroll to position [2511, 0]
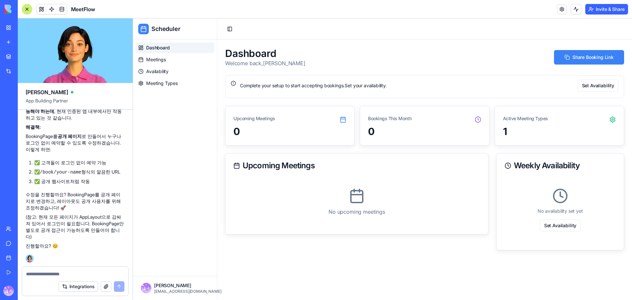
click at [76, 276] on textarea at bounding box center [75, 274] width 98 height 7
type textarea "***"
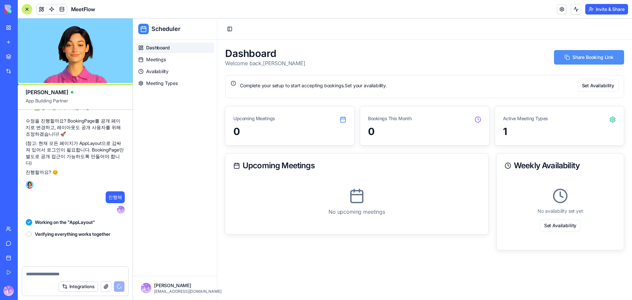
scroll to position [2585, 0]
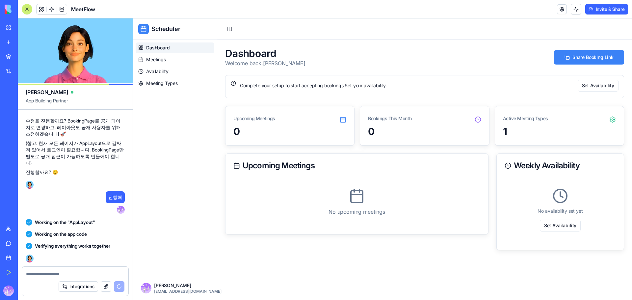
click at [167, 163] on div "Dashboard Meetings Availability Meeting Types" at bounding box center [175, 158] width 84 height 236
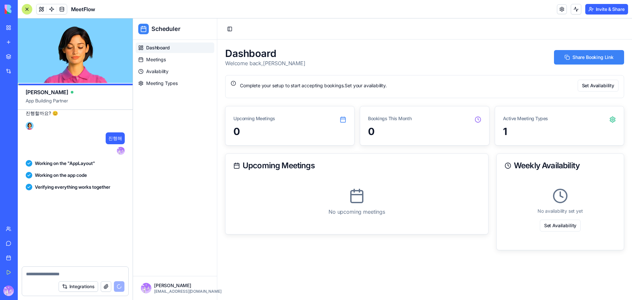
scroll to position [2786, 0]
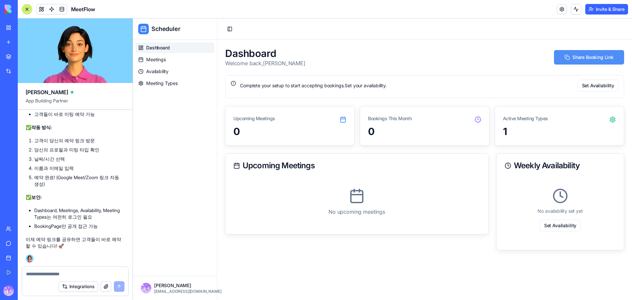
click at [610, 57] on button "Share Booking Link" at bounding box center [589, 57] width 70 height 14
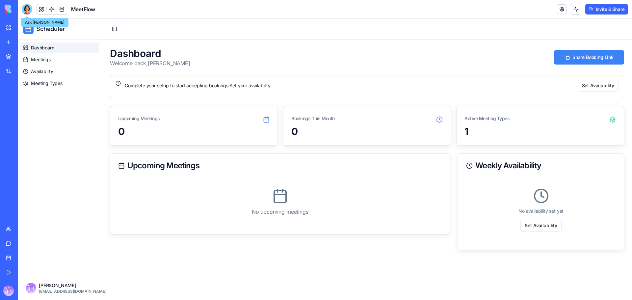
click at [29, 5] on div at bounding box center [27, 9] width 11 height 11
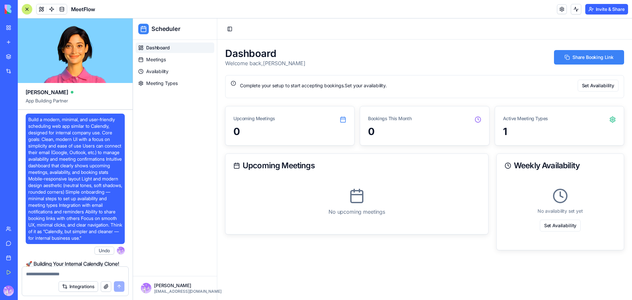
scroll to position [2786, 0]
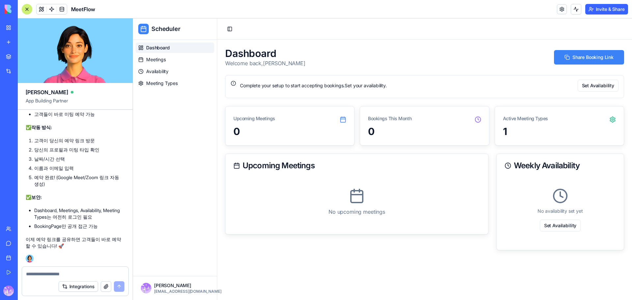
click at [68, 274] on textarea at bounding box center [75, 274] width 98 height 7
type textarea "**********"
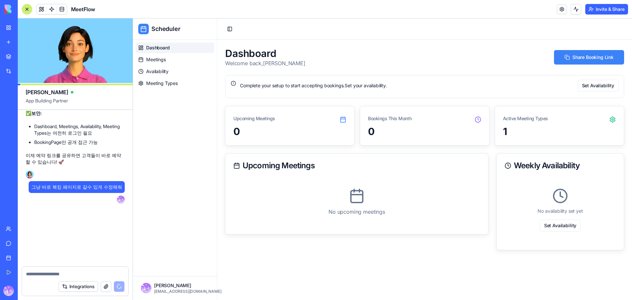
scroll to position [2969, 0]
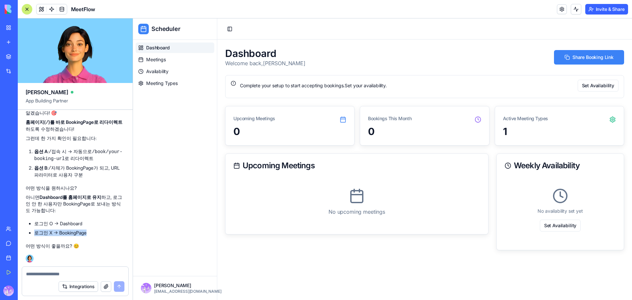
drag, startPoint x: 89, startPoint y: 232, endPoint x: 35, endPoint y: 231, distance: 54.3
click at [35, 231] on li "로그인 X → BookingPage" at bounding box center [79, 233] width 91 height 7
copy li "로그인 X → BookingPage"
drag, startPoint x: 42, startPoint y: 277, endPoint x: 47, endPoint y: 273, distance: 5.4
click at [45, 275] on textarea at bounding box center [75, 274] width 98 height 7
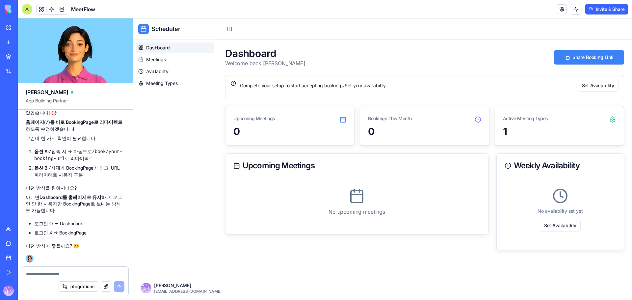
paste textarea "**********"
type textarea "**********"
click at [121, 288] on button "submit" at bounding box center [119, 286] width 11 height 11
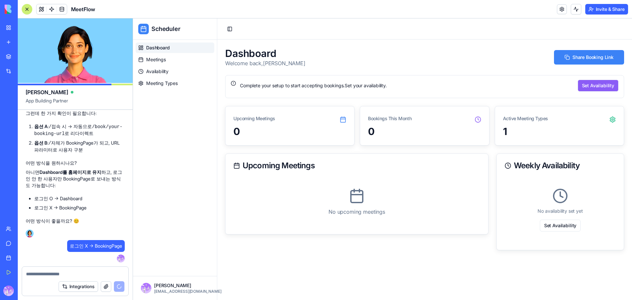
click at [605, 86] on button "Set Availability" at bounding box center [598, 86] width 41 height 12
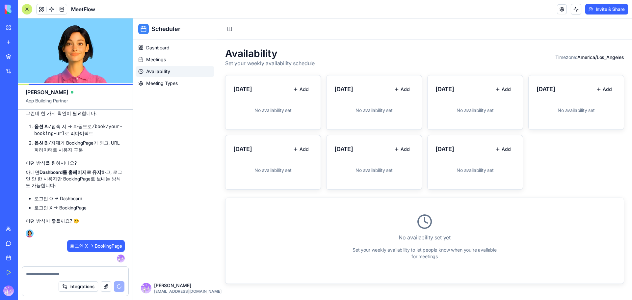
click at [285, 114] on div "No availability set" at bounding box center [272, 110] width 79 height 22
click at [302, 95] on button "Add" at bounding box center [301, 89] width 24 height 12
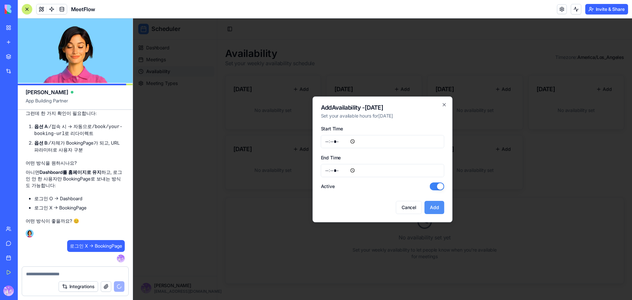
click at [433, 208] on button "Add" at bounding box center [435, 207] width 20 height 13
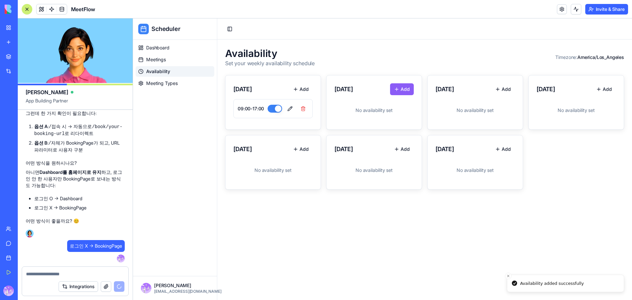
click at [401, 90] on button "Add" at bounding box center [402, 89] width 24 height 12
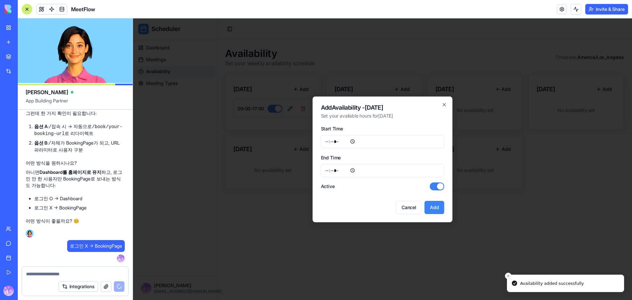
click at [431, 203] on button "Add" at bounding box center [435, 207] width 20 height 13
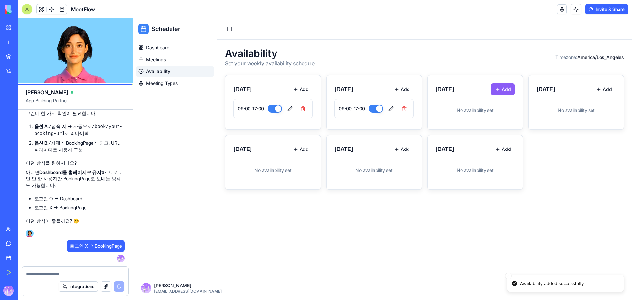
scroll to position [3035, 0]
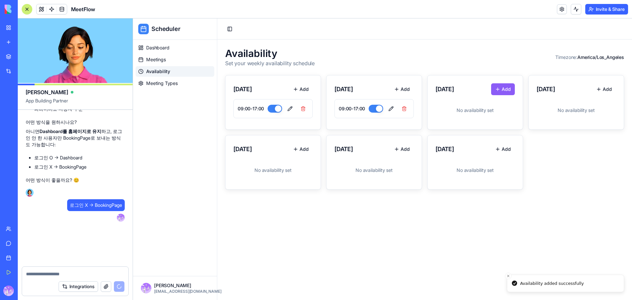
click at [511, 93] on button "Add" at bounding box center [503, 89] width 24 height 12
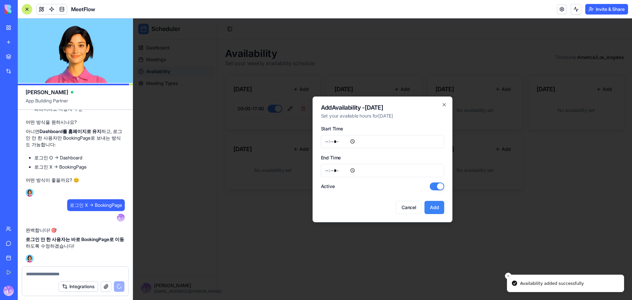
scroll to position [3047, 0]
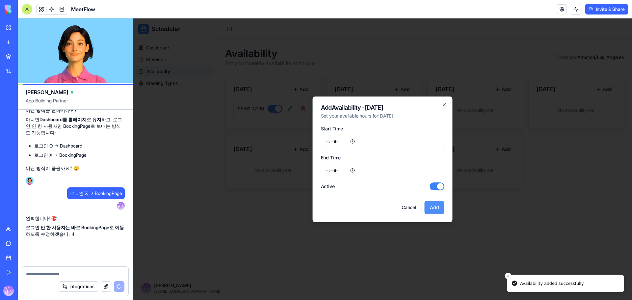
drag, startPoint x: 447, startPoint y: 208, endPoint x: 439, endPoint y: 208, distance: 7.9
click at [446, 208] on div "Add Availability - Wednesday Set your available hours for Wednesday Start Time …" at bounding box center [383, 159] width 140 height 126
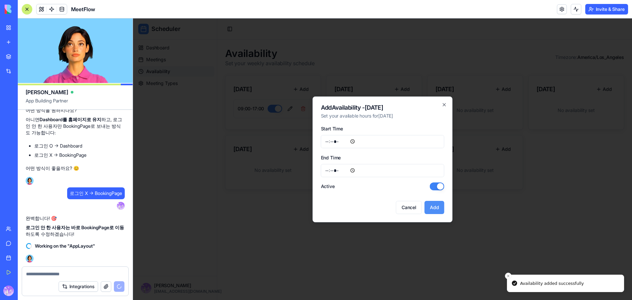
click at [437, 207] on button "Add" at bounding box center [435, 207] width 20 height 13
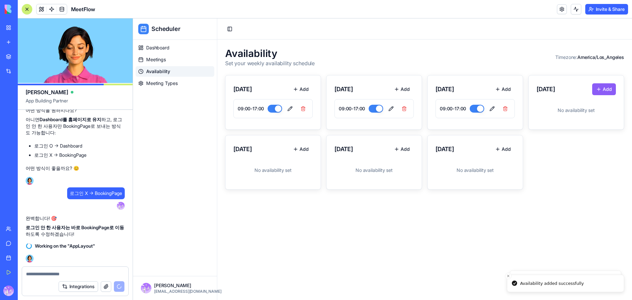
click at [608, 87] on button "Add" at bounding box center [604, 89] width 24 height 12
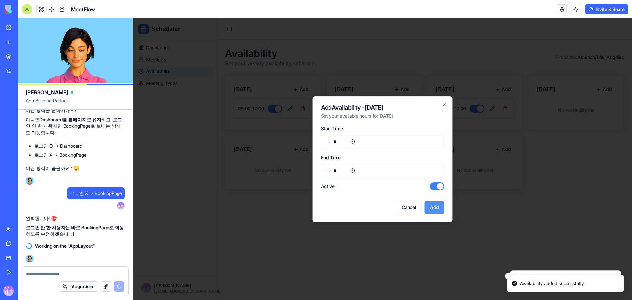
click at [437, 211] on button "Add" at bounding box center [435, 207] width 20 height 13
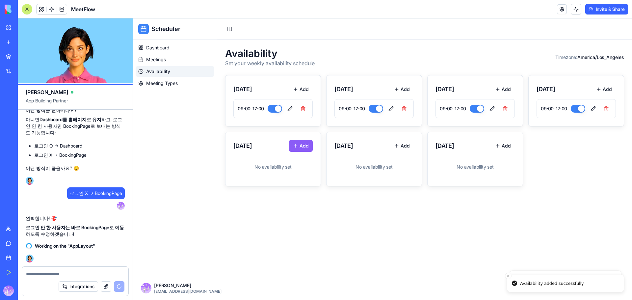
click at [303, 146] on button "Add" at bounding box center [301, 146] width 24 height 12
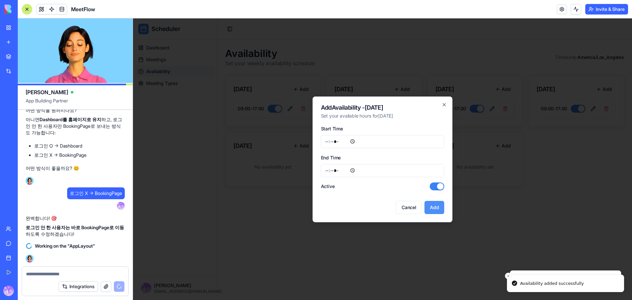
click at [441, 209] on button "Add" at bounding box center [435, 207] width 20 height 13
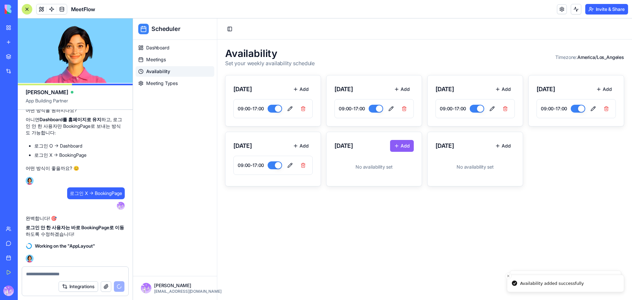
click at [399, 146] on button "Add" at bounding box center [402, 146] width 24 height 12
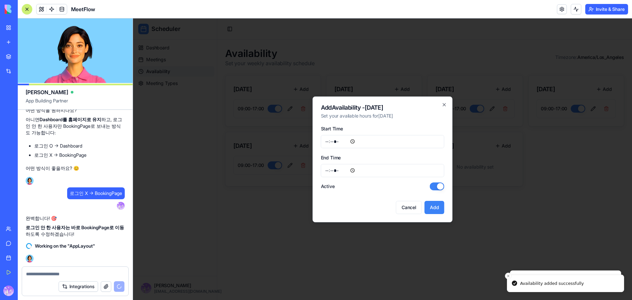
drag, startPoint x: 433, startPoint y: 207, endPoint x: 448, endPoint y: 198, distance: 17.1
click at [433, 206] on button "Add" at bounding box center [435, 207] width 20 height 13
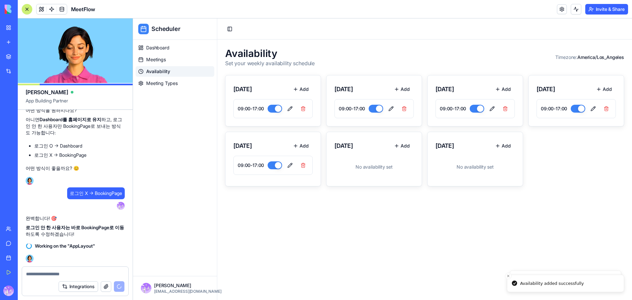
click at [508, 145] on button "Add" at bounding box center [503, 146] width 24 height 12
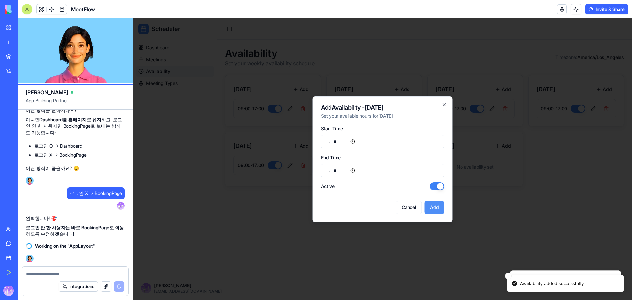
click at [436, 212] on button "Add" at bounding box center [435, 207] width 20 height 13
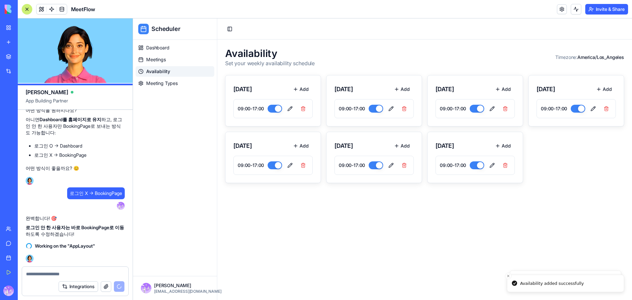
click at [569, 192] on main "Availability Set your weekly availability schedule Timezone: America/Los_Angele…" at bounding box center [424, 170] width 415 height 260
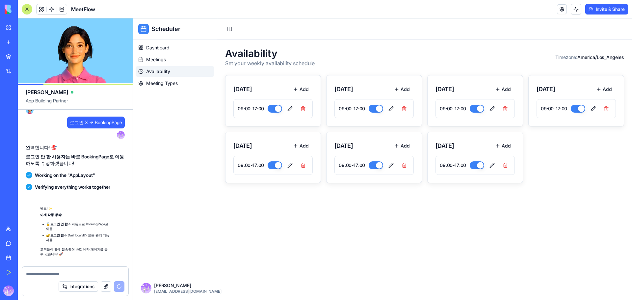
scroll to position [3135, 0]
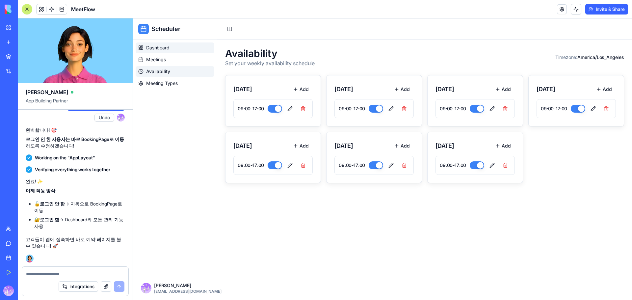
click at [169, 45] on span "Dashboard" at bounding box center [157, 47] width 23 height 7
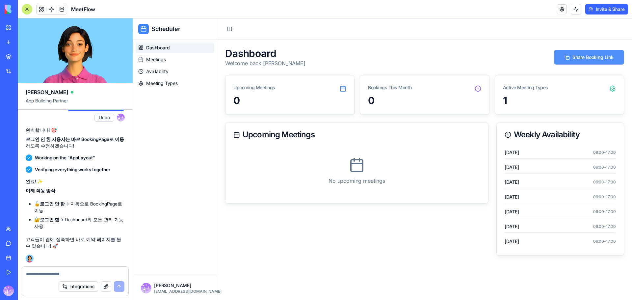
click at [592, 56] on button "Share Booking Link" at bounding box center [589, 57] width 70 height 14
click at [598, 59] on button "Share Booking Link" at bounding box center [589, 57] width 70 height 14
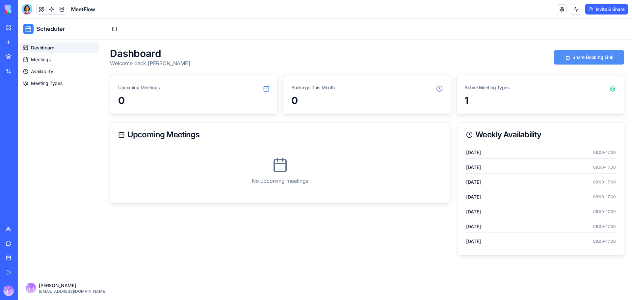
click at [592, 53] on button "Share Booking Link" at bounding box center [589, 57] width 70 height 14
click at [31, 13] on div at bounding box center [27, 9] width 11 height 11
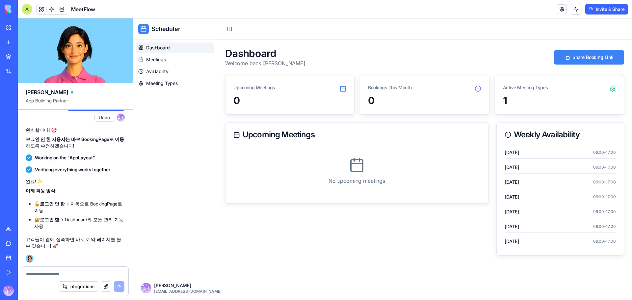
click at [34, 279] on div "Integrations" at bounding box center [75, 286] width 106 height 18
click at [104, 287] on button "button" at bounding box center [106, 286] width 11 height 11
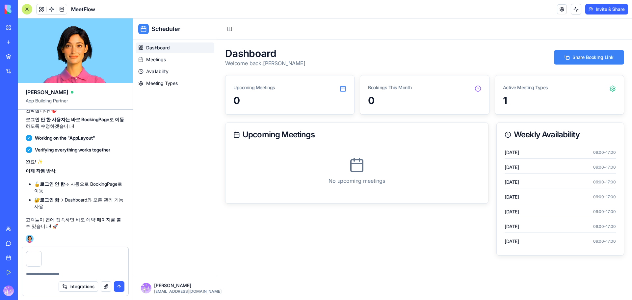
drag, startPoint x: 48, startPoint y: 271, endPoint x: 46, endPoint y: 276, distance: 5.3
click at [48, 271] on textarea at bounding box center [75, 274] width 98 height 7
type textarea "*"
type textarea "**********"
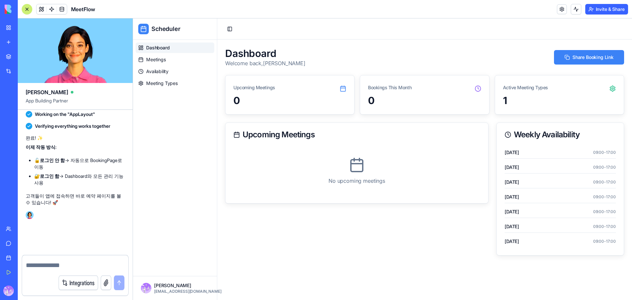
scroll to position [3178, 0]
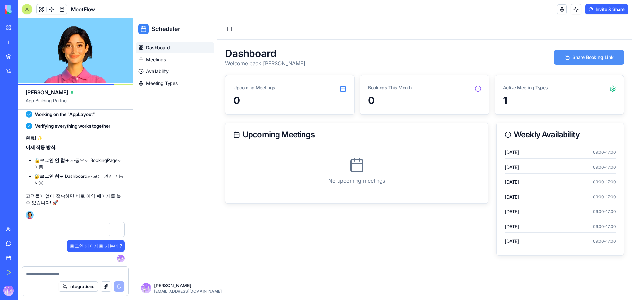
drag, startPoint x: 593, startPoint y: 60, endPoint x: 606, endPoint y: 53, distance: 14.7
click at [593, 60] on button "Share Booking Link" at bounding box center [589, 57] width 70 height 14
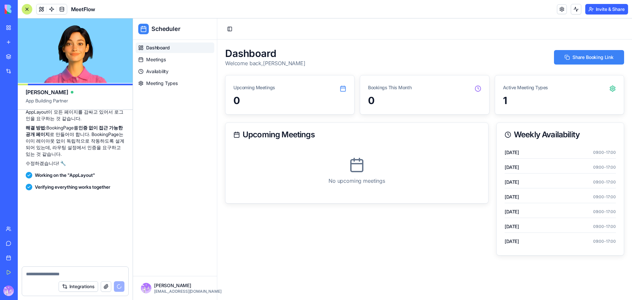
scroll to position [3393, 0]
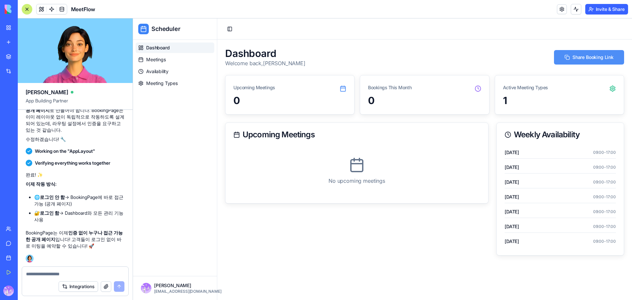
click at [602, 60] on button "Share Booking Link" at bounding box center [589, 57] width 70 height 14
click at [47, 278] on div "Integrations" at bounding box center [75, 286] width 106 height 18
click at [56, 275] on textarea at bounding box center [75, 274] width 98 height 7
type textarea "*"
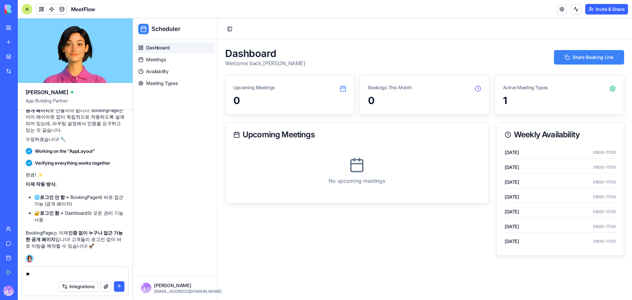
type textarea "*"
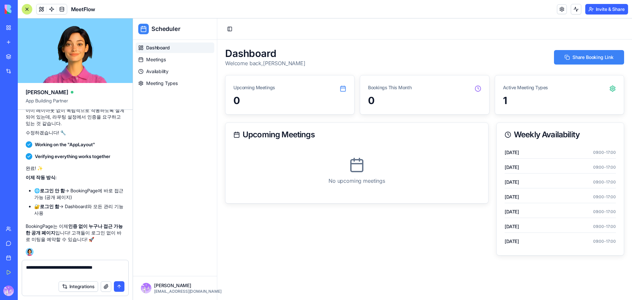
type textarea "**********"
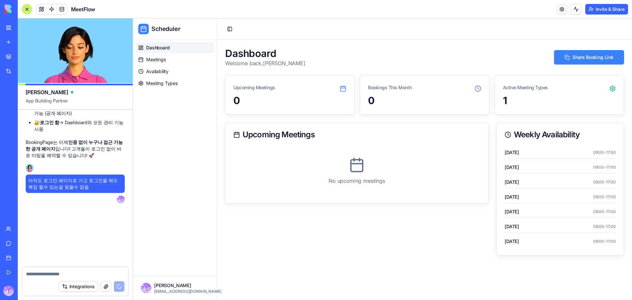
scroll to position [3665, 0]
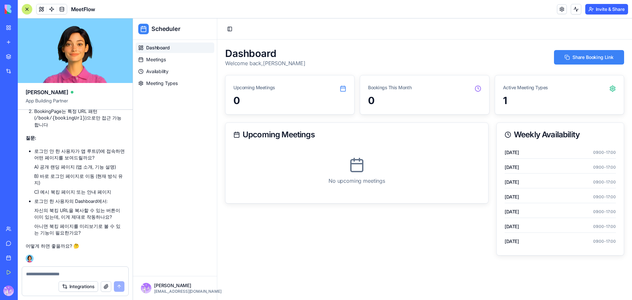
click at [73, 193] on li "C) 예시 북킹 페이지 또는 안내 페이지" at bounding box center [79, 192] width 91 height 7
drag, startPoint x: 114, startPoint y: 194, endPoint x: 28, endPoint y: 188, distance: 86.4
click at [28, 188] on ul "로그인 안 한 사용자가 앱 루트(/)에 접속하면 어떤 페이지를 보여드릴까요? A) 공개 랜딩 페이지 (앱 소개, 기능 설명) B) 바로 로그인…" at bounding box center [75, 192] width 99 height 88
copy li "C) 예시 북킹 페이지 또는 안내 페이지"
paste textarea "**********"
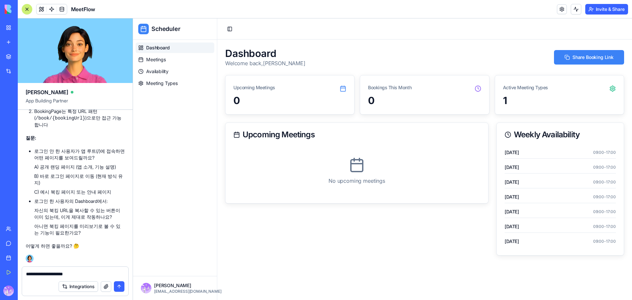
type textarea "**********"
click at [118, 286] on button "submit" at bounding box center [119, 286] width 11 height 11
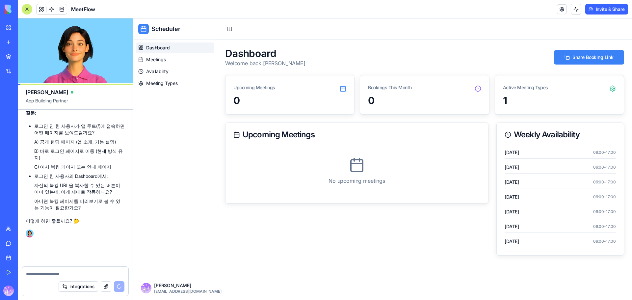
scroll to position [3690, 0]
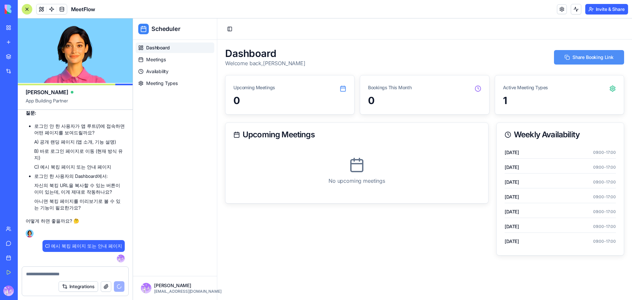
click at [586, 55] on button "Share Booking Link" at bounding box center [589, 57] width 70 height 14
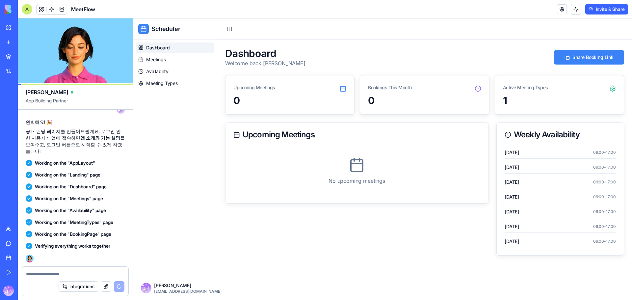
scroll to position [3997, 0]
